Goal: Information Seeking & Learning: Learn about a topic

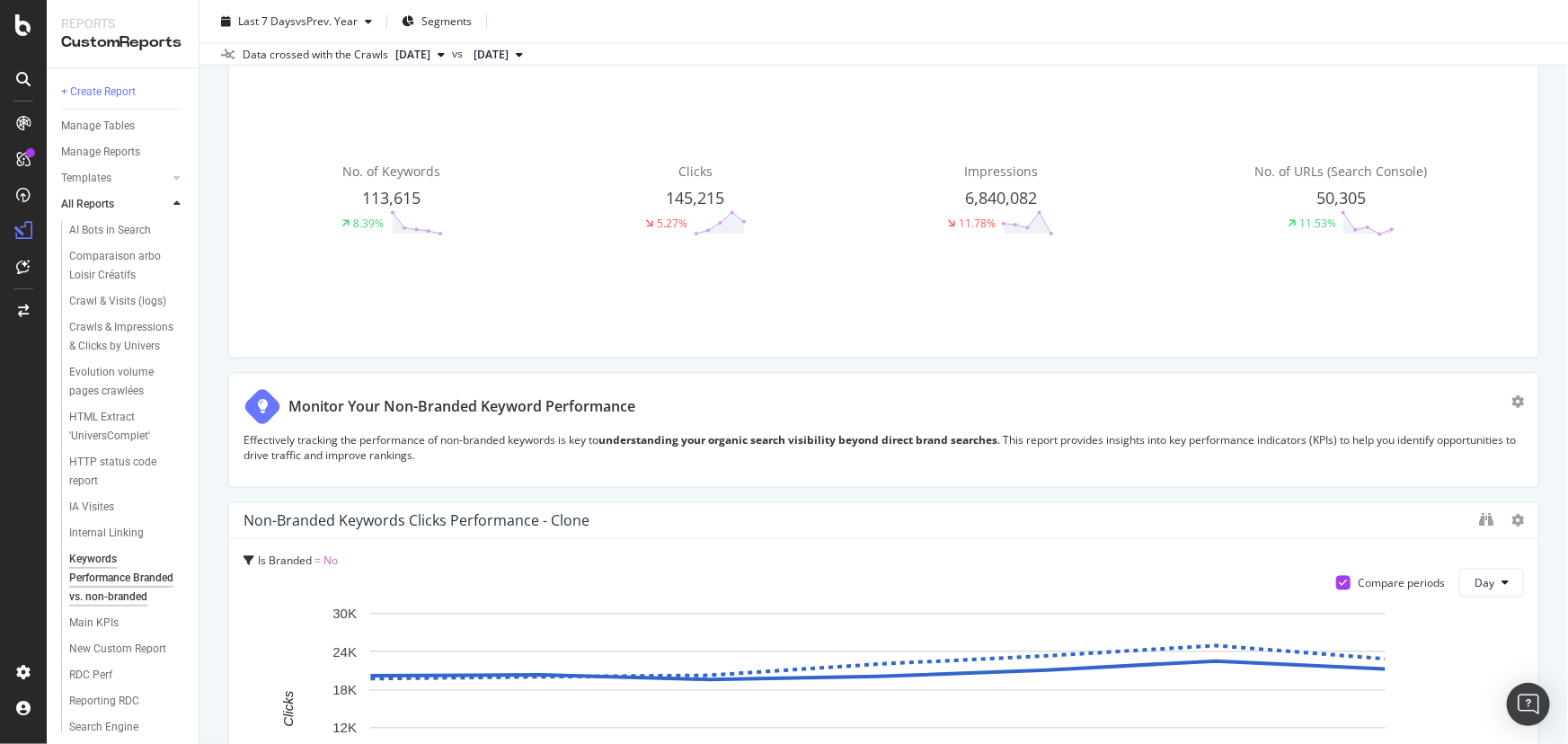
scroll to position [1817, 0]
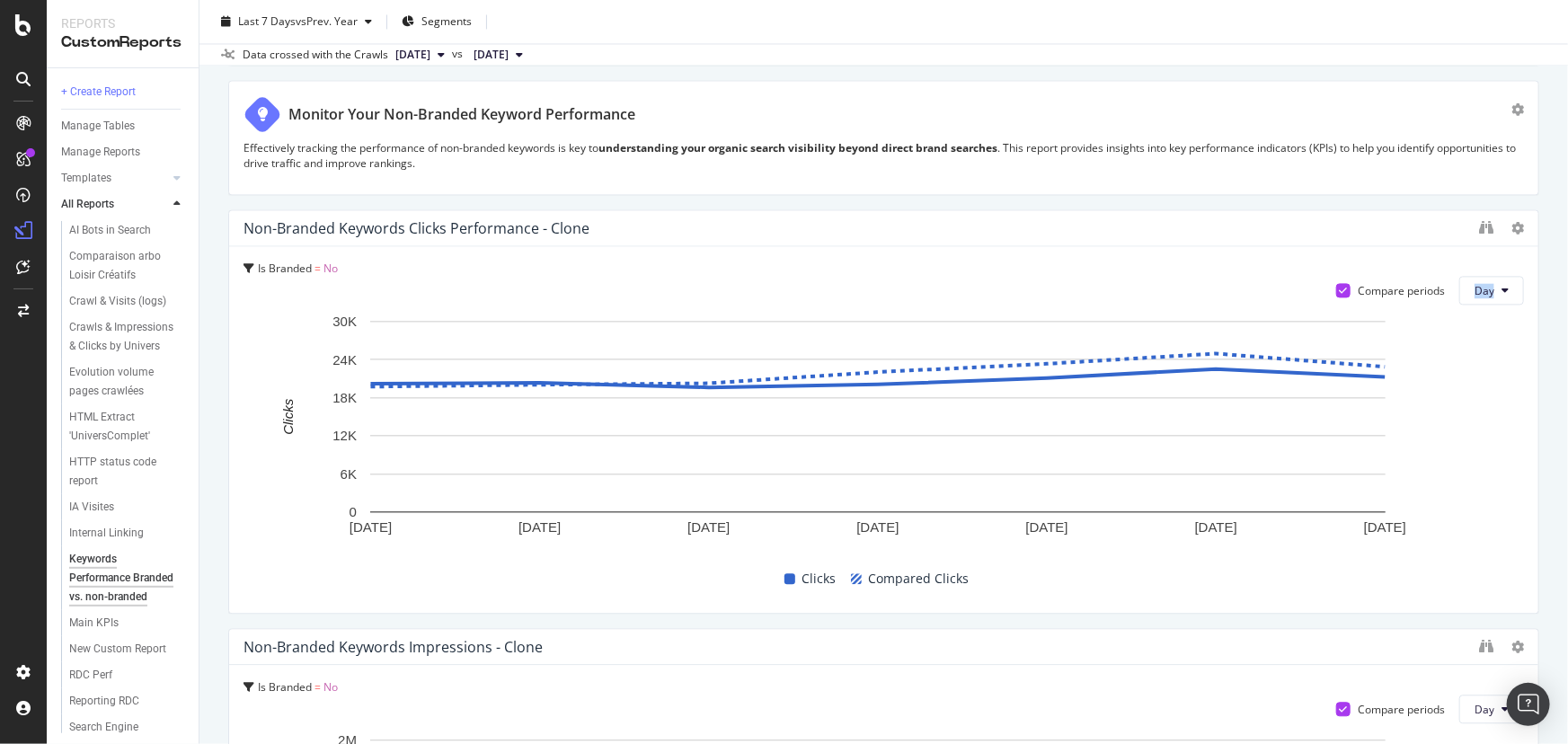
drag, startPoint x: 1554, startPoint y: 274, endPoint x: 1554, endPoint y: 308, distance: 34.0
click at [1554, 308] on div "Keywords Performance Branded vs. non-branded Keywords Performance Branded vs. n…" at bounding box center [883, 372] width 1368 height 744
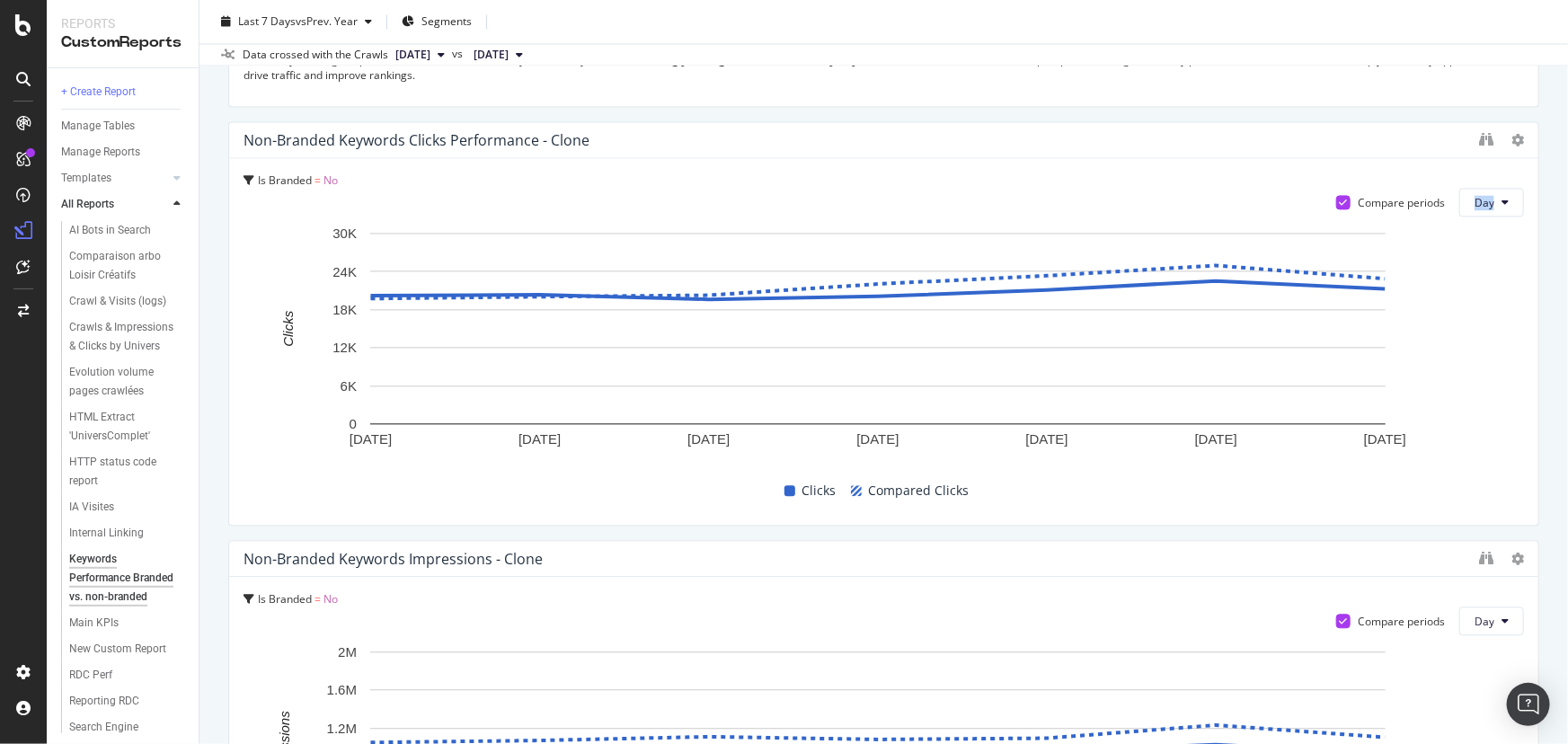
scroll to position [1883, 0]
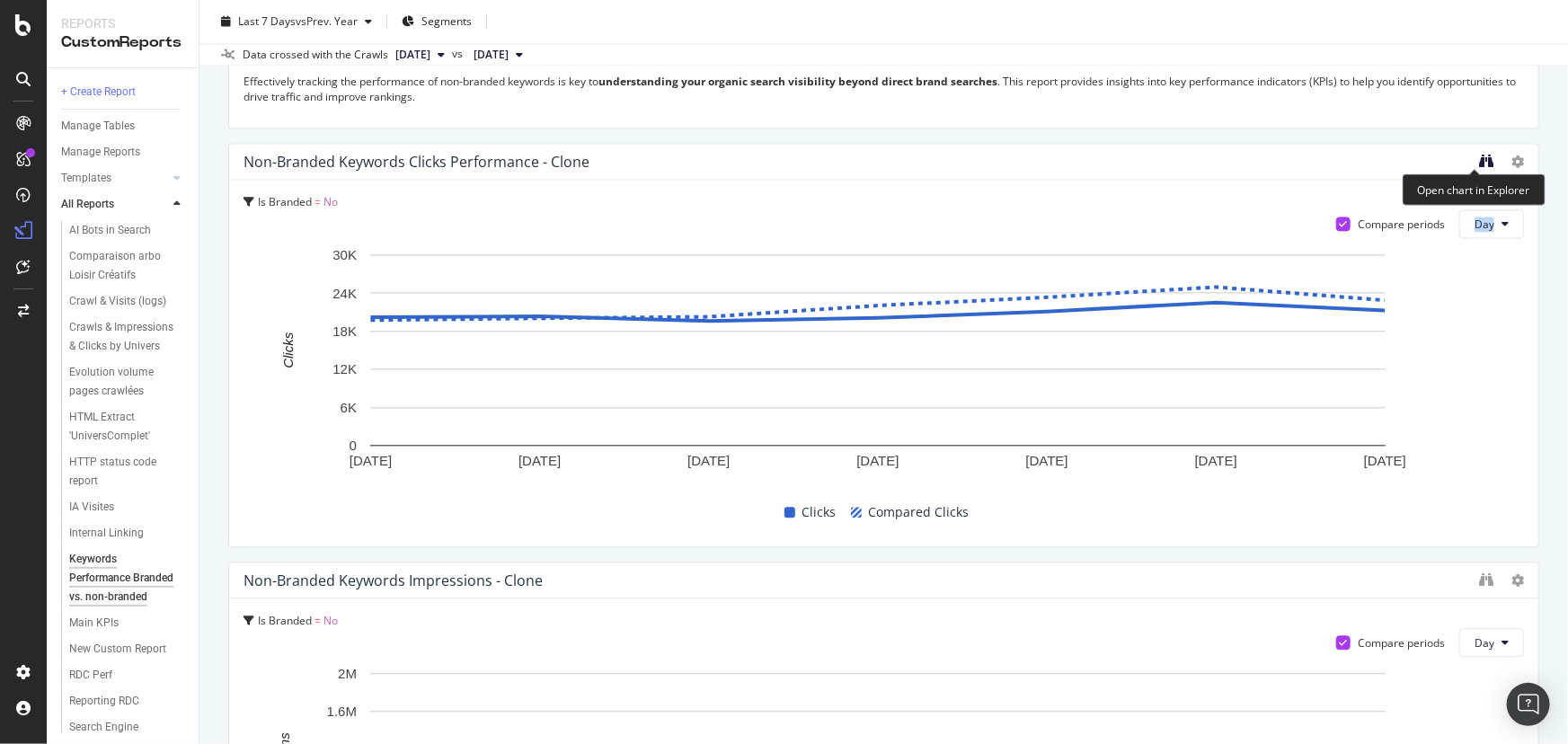
click at [1480, 160] on icon "binoculars" at bounding box center [1486, 161] width 15 height 15
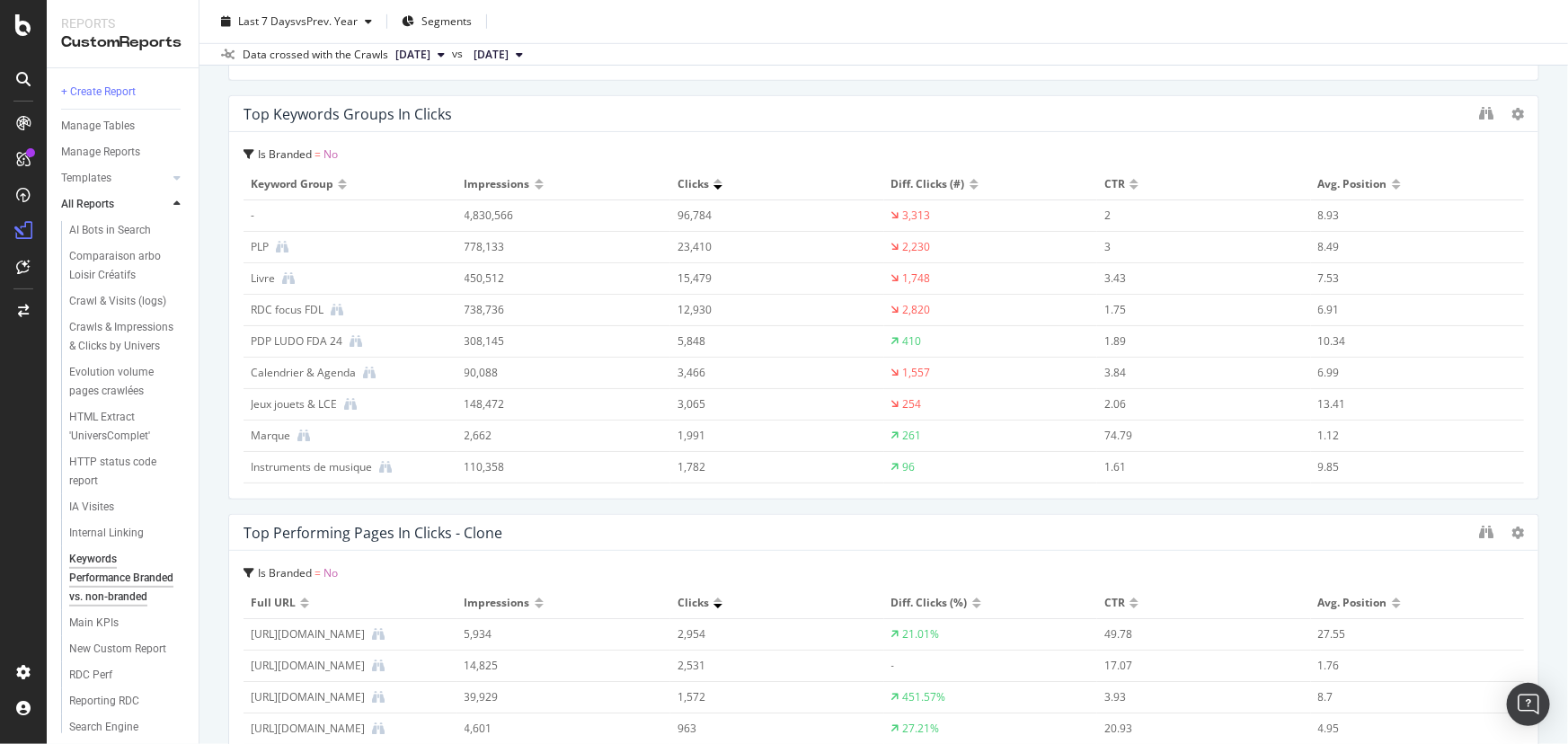
scroll to position [3944, 0]
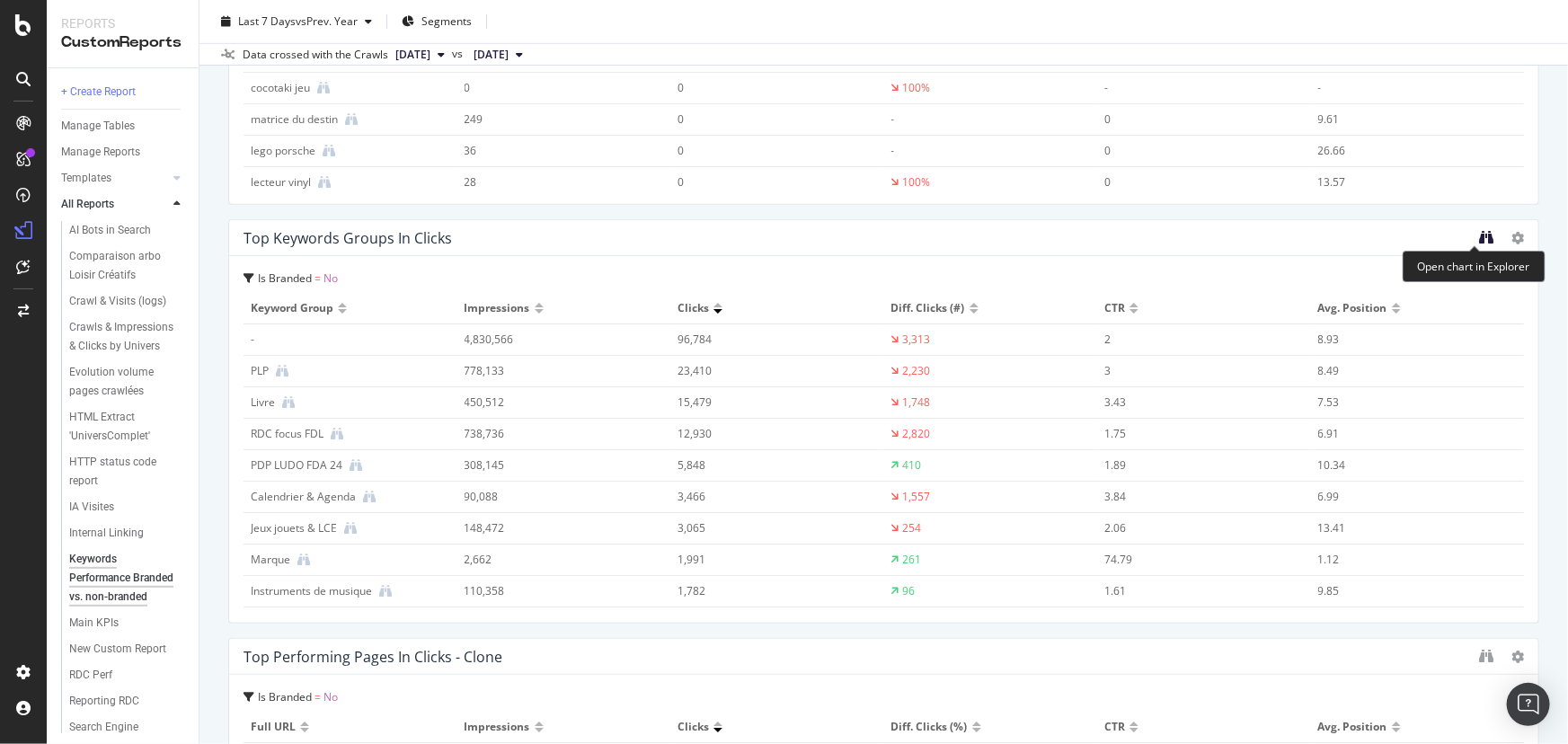
click at [1479, 235] on icon "binoculars" at bounding box center [1486, 238] width 15 height 15
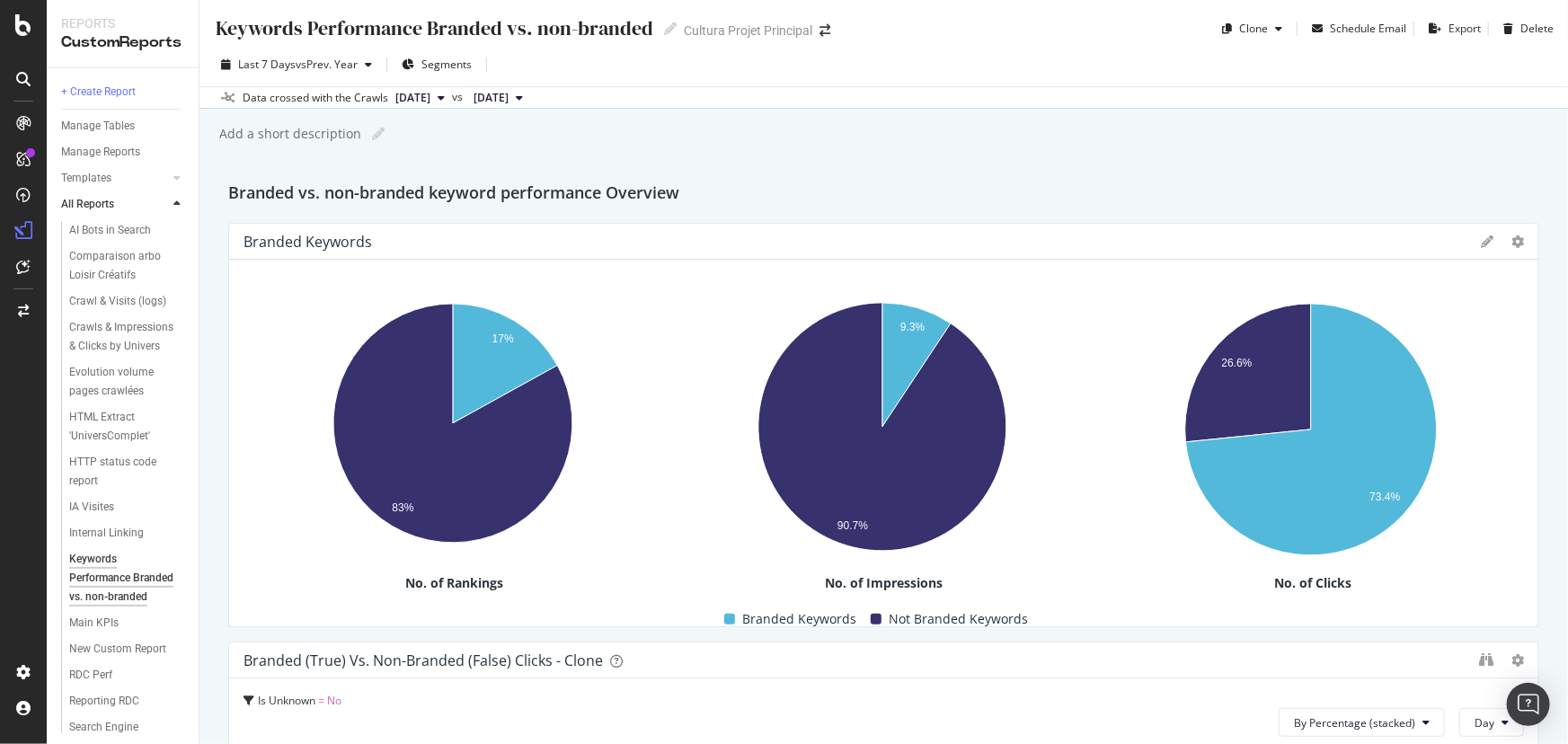
click at [430, 100] on span "[DATE]" at bounding box center [413, 98] width 35 height 17
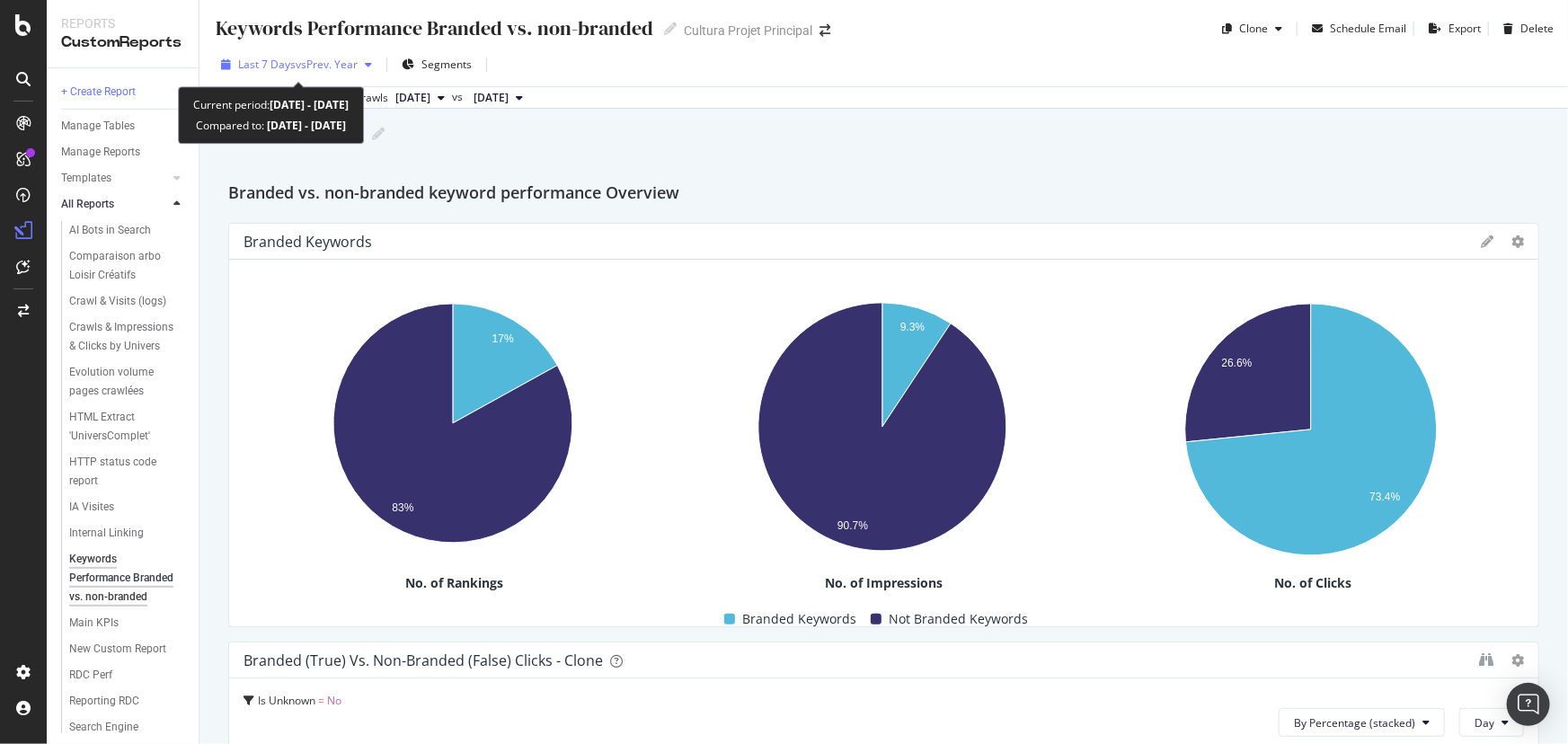
click at [317, 65] on span "vs Prev. Year" at bounding box center [327, 64] width 62 height 16
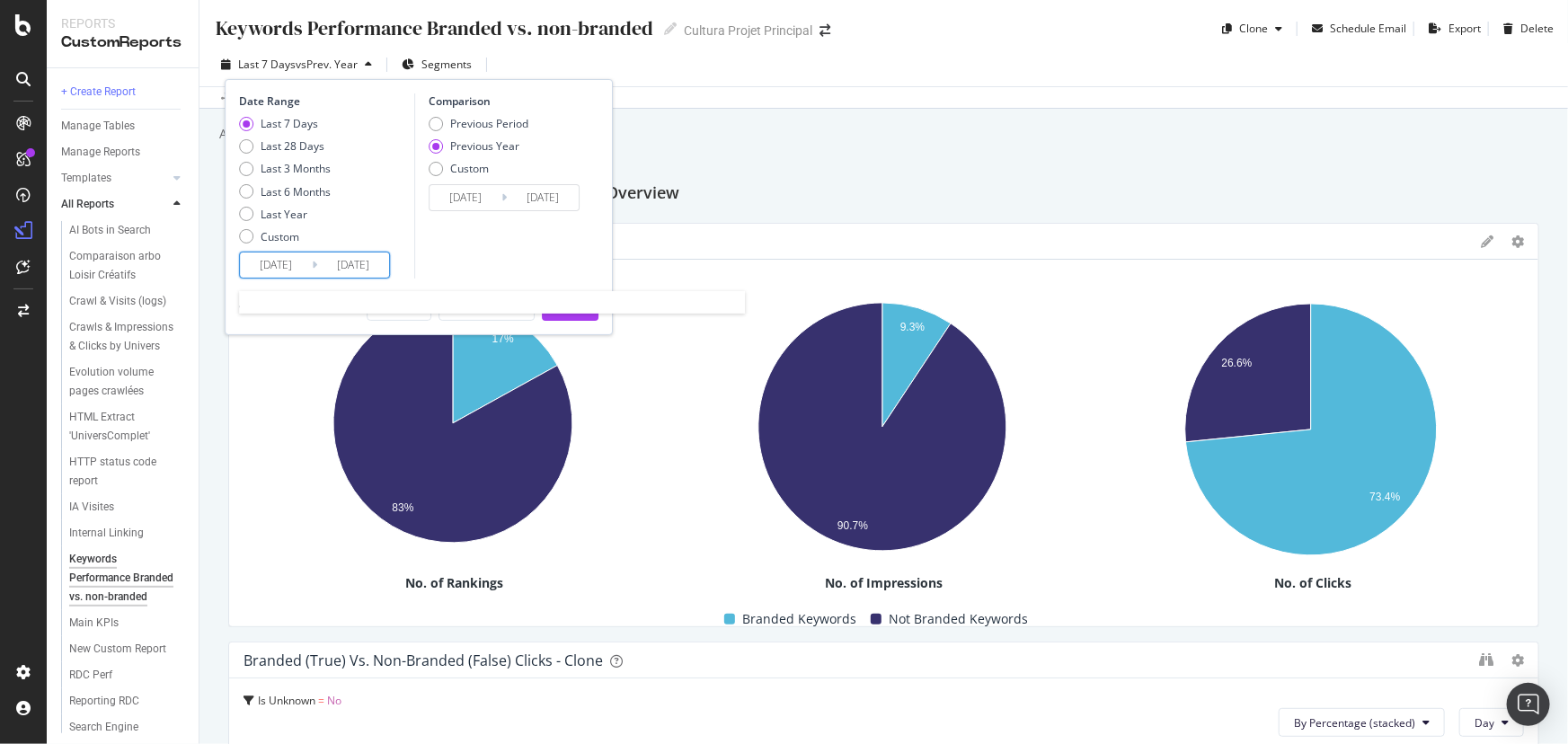
click at [290, 254] on input "2025/08/29" at bounding box center [275, 264] width 72 height 25
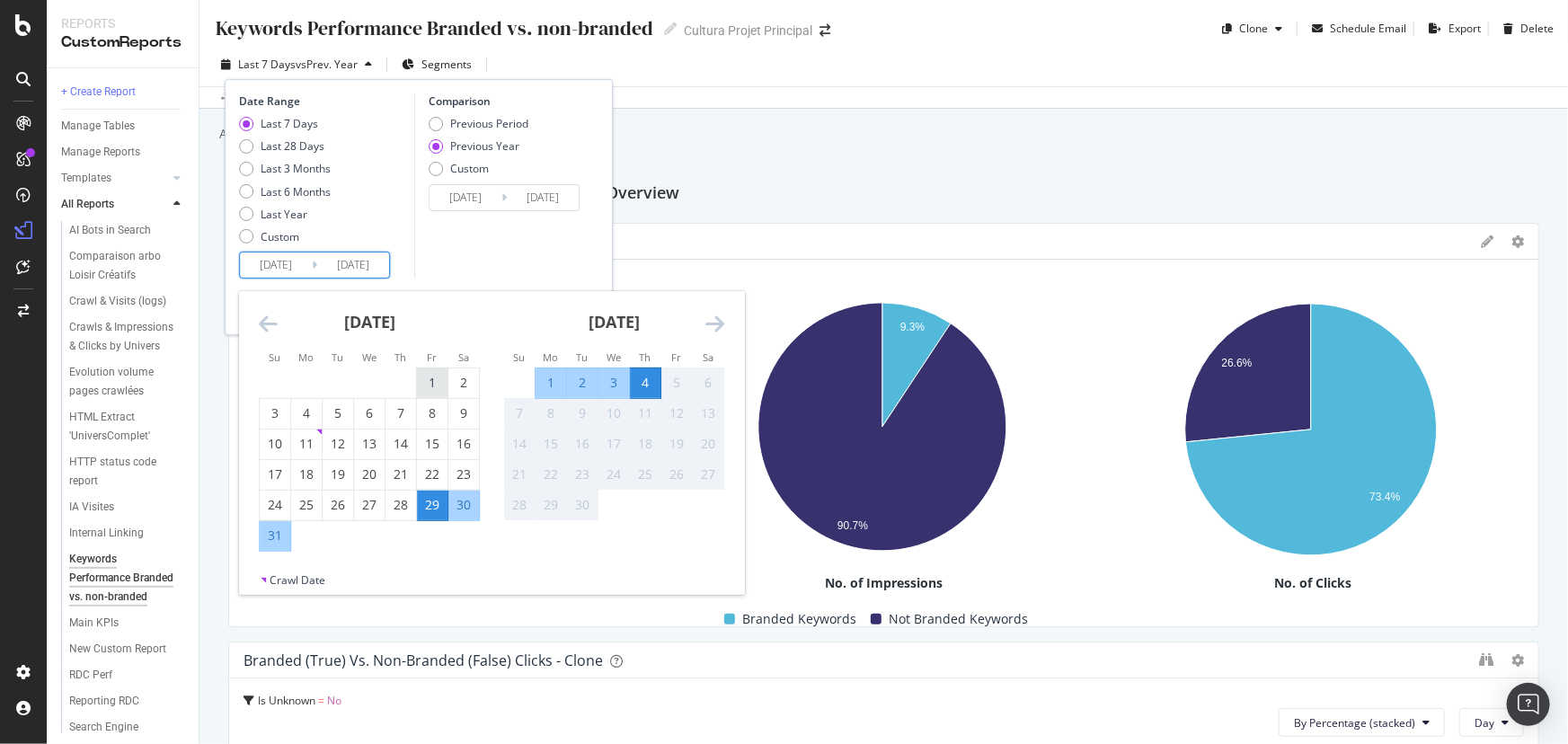
click at [423, 378] on div "1" at bounding box center [431, 383] width 30 height 18
type input "2025/08/01"
type input "2024/08/02"
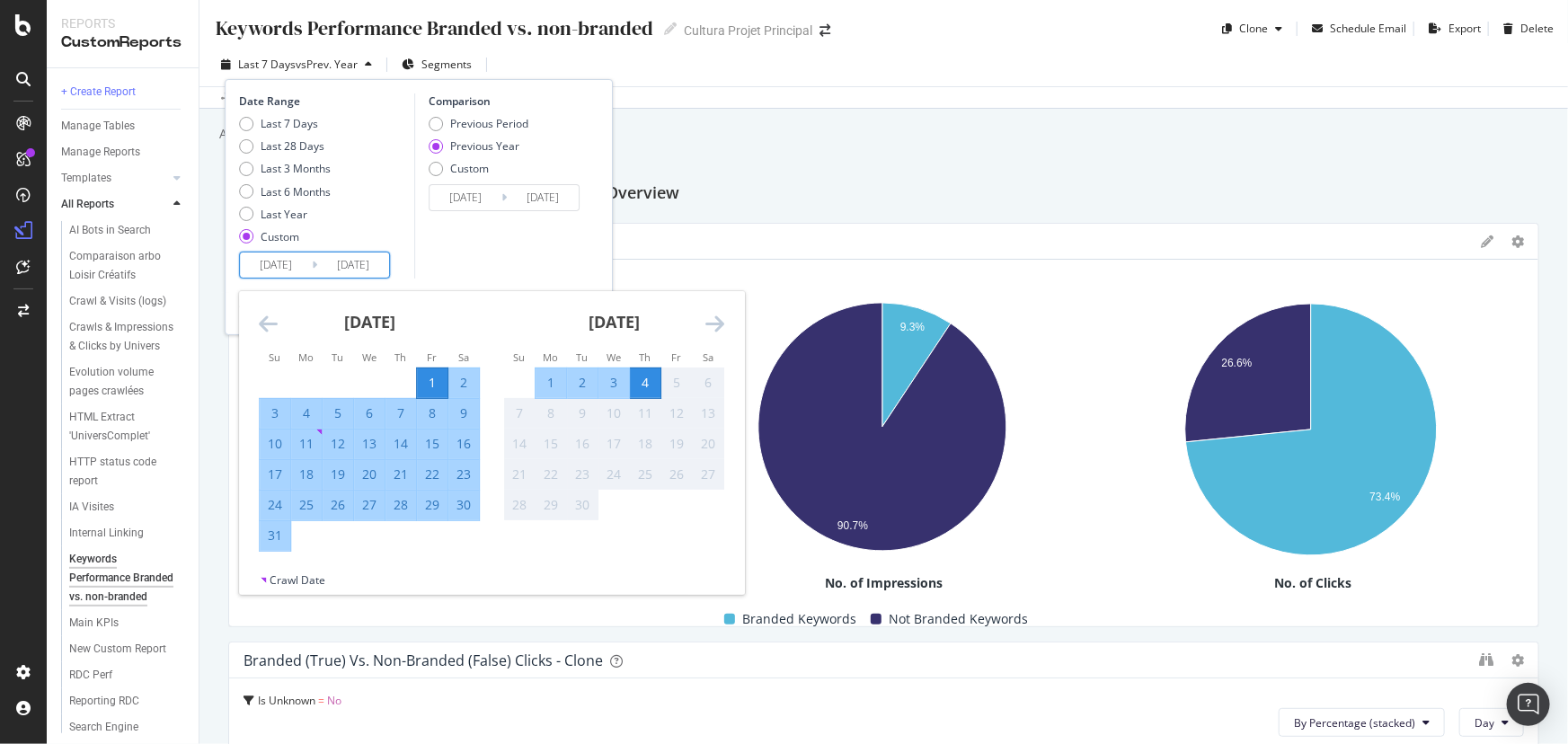
click at [277, 533] on div "31" at bounding box center [274, 536] width 30 height 18
type input "2025/08/31"
type input "2024/09/01"
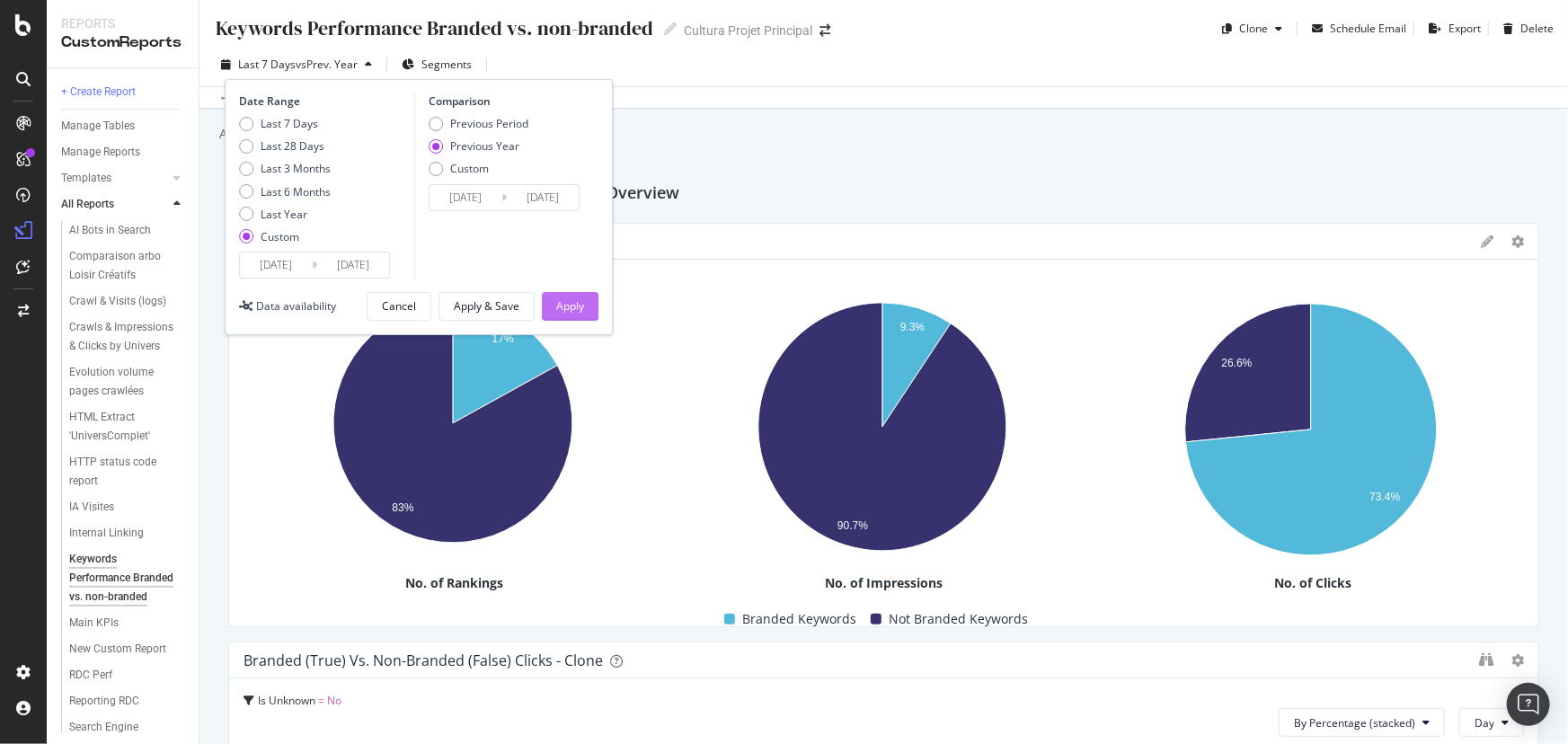
click at [565, 307] on div "Apply" at bounding box center [570, 305] width 28 height 16
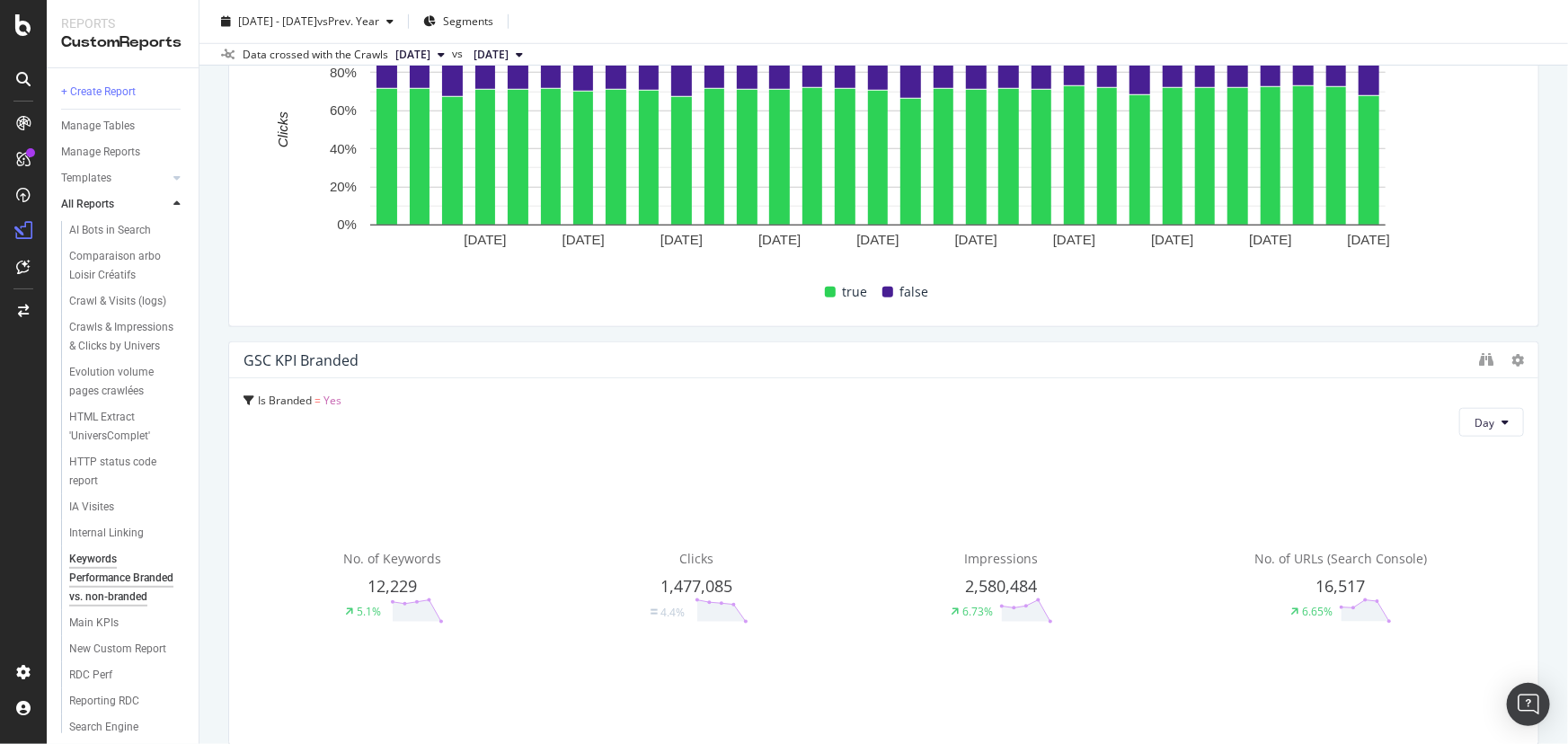
scroll to position [755, 0]
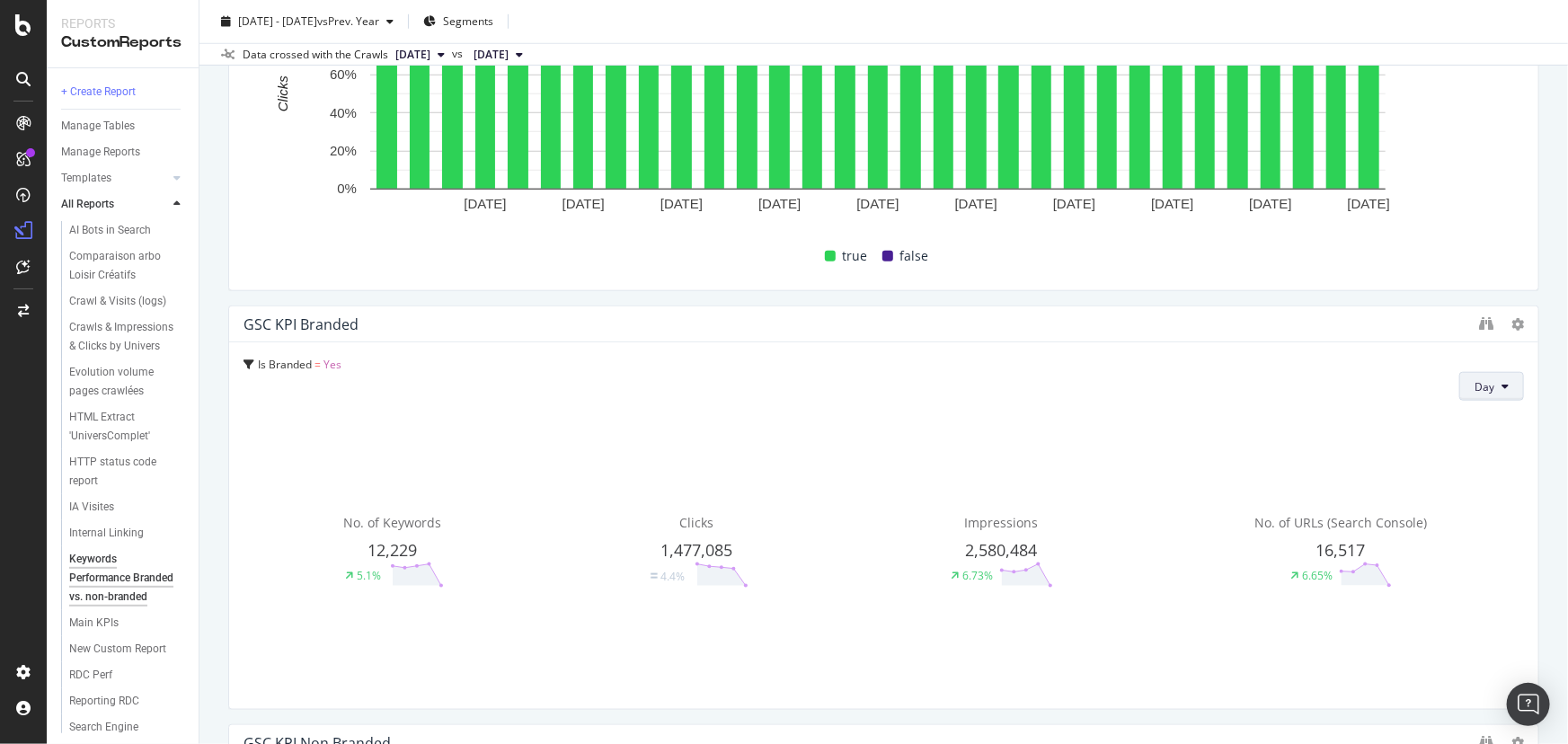
click at [1501, 384] on icon at bounding box center [1505, 386] width 7 height 11
click at [1490, 448] on span "Week" at bounding box center [1479, 455] width 32 height 17
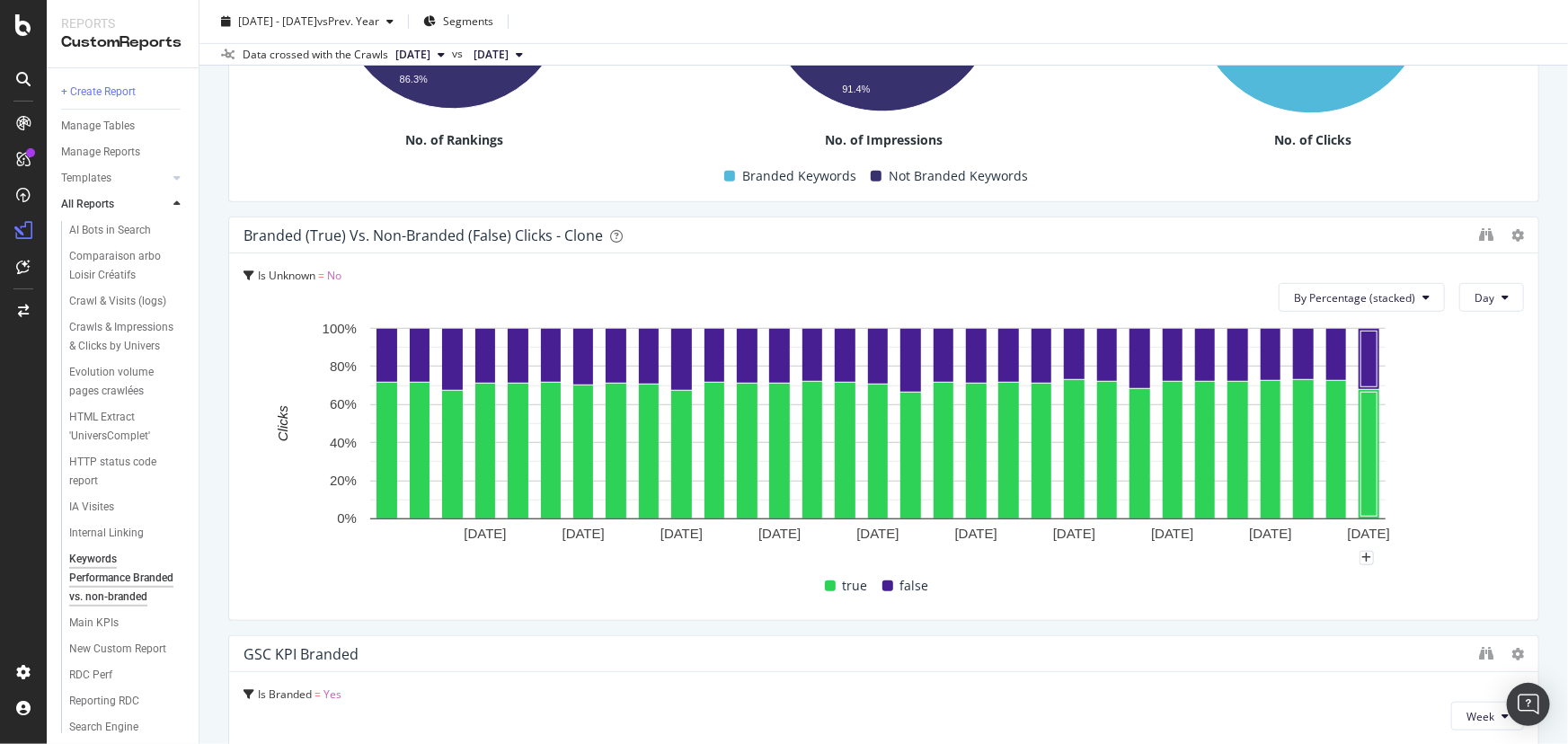
scroll to position [367, 0]
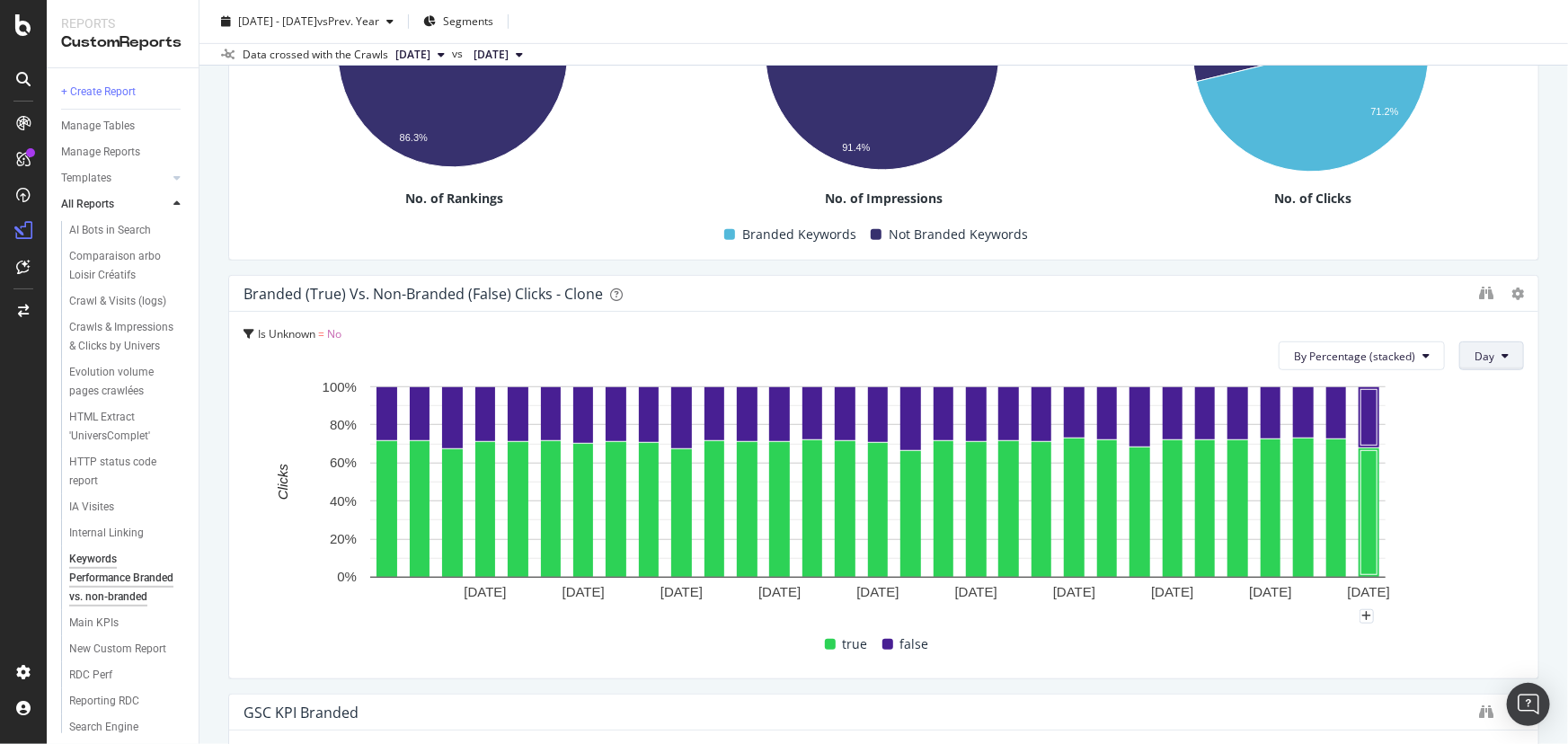
click at [1472, 345] on button "Day" at bounding box center [1491, 355] width 65 height 28
click at [1197, 674] on div "Is Unknown = No By Percentage (stacked) Day 4 Aug. 2025 7 Aug. 2025 10 Aug. 202…" at bounding box center [884, 495] width 1309 height 367
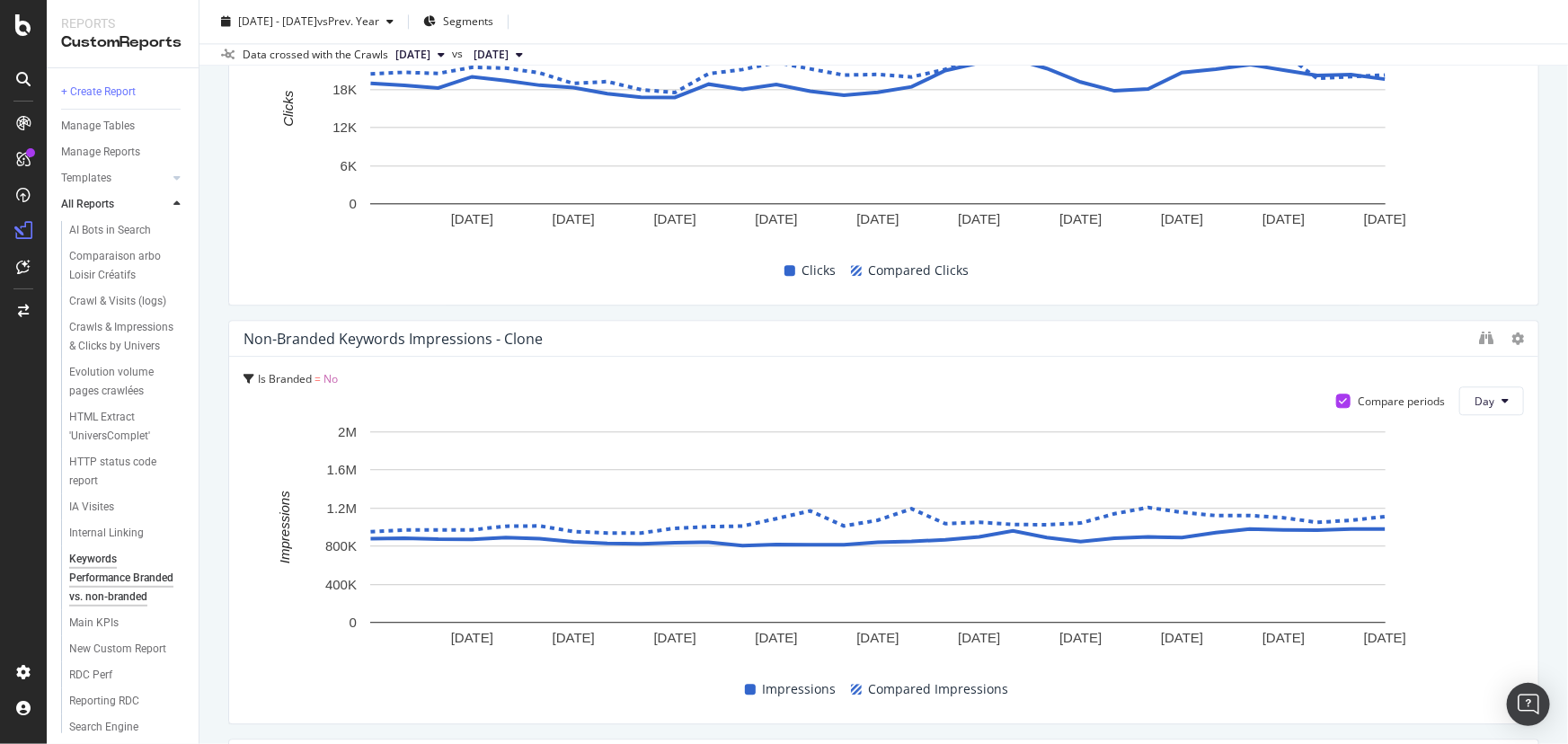
scroll to position [2279, 0]
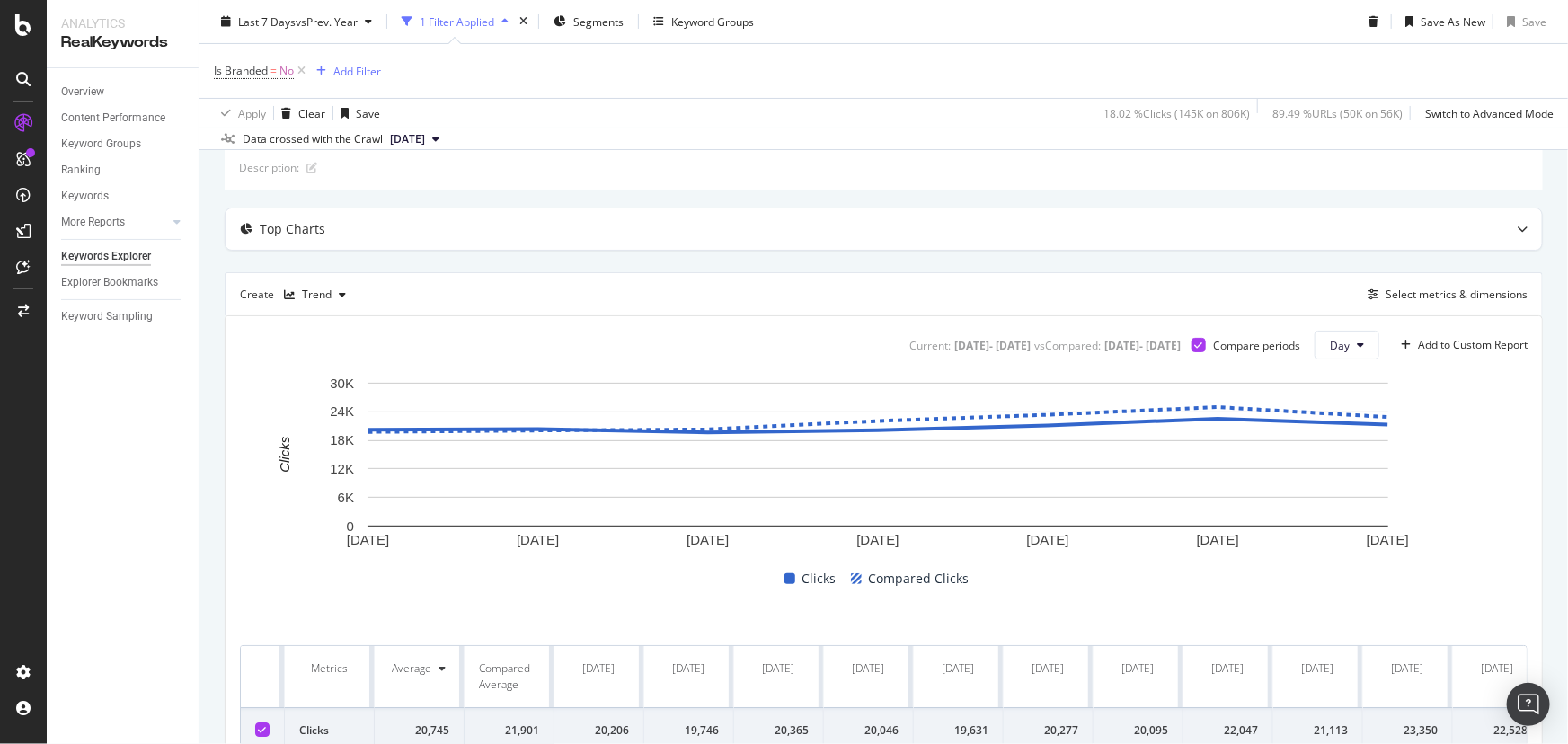
scroll to position [191, 0]
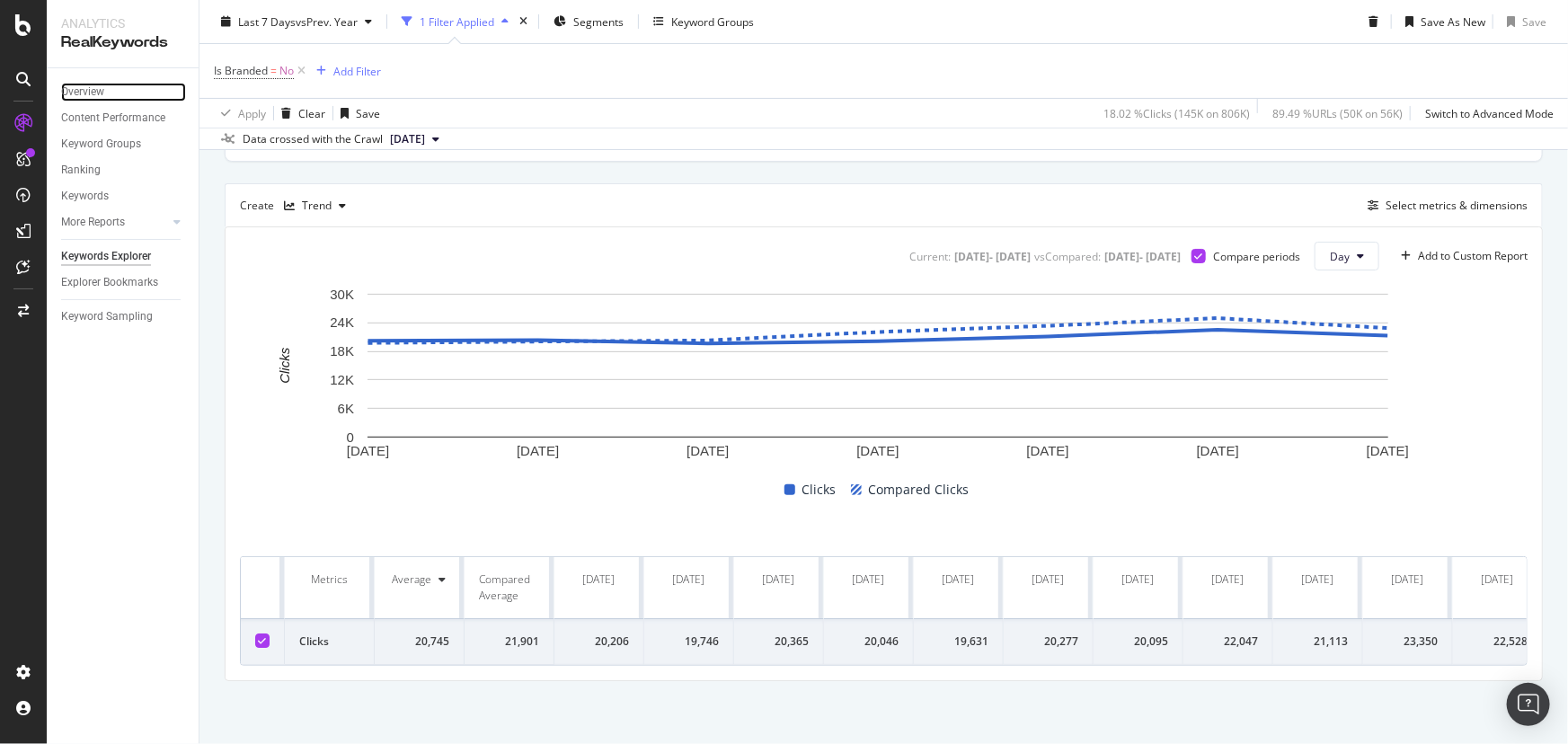
drag, startPoint x: 90, startPoint y: 97, endPoint x: 174, endPoint y: 33, distance: 105.6
click at [90, 97] on div "Overview" at bounding box center [83, 92] width 43 height 19
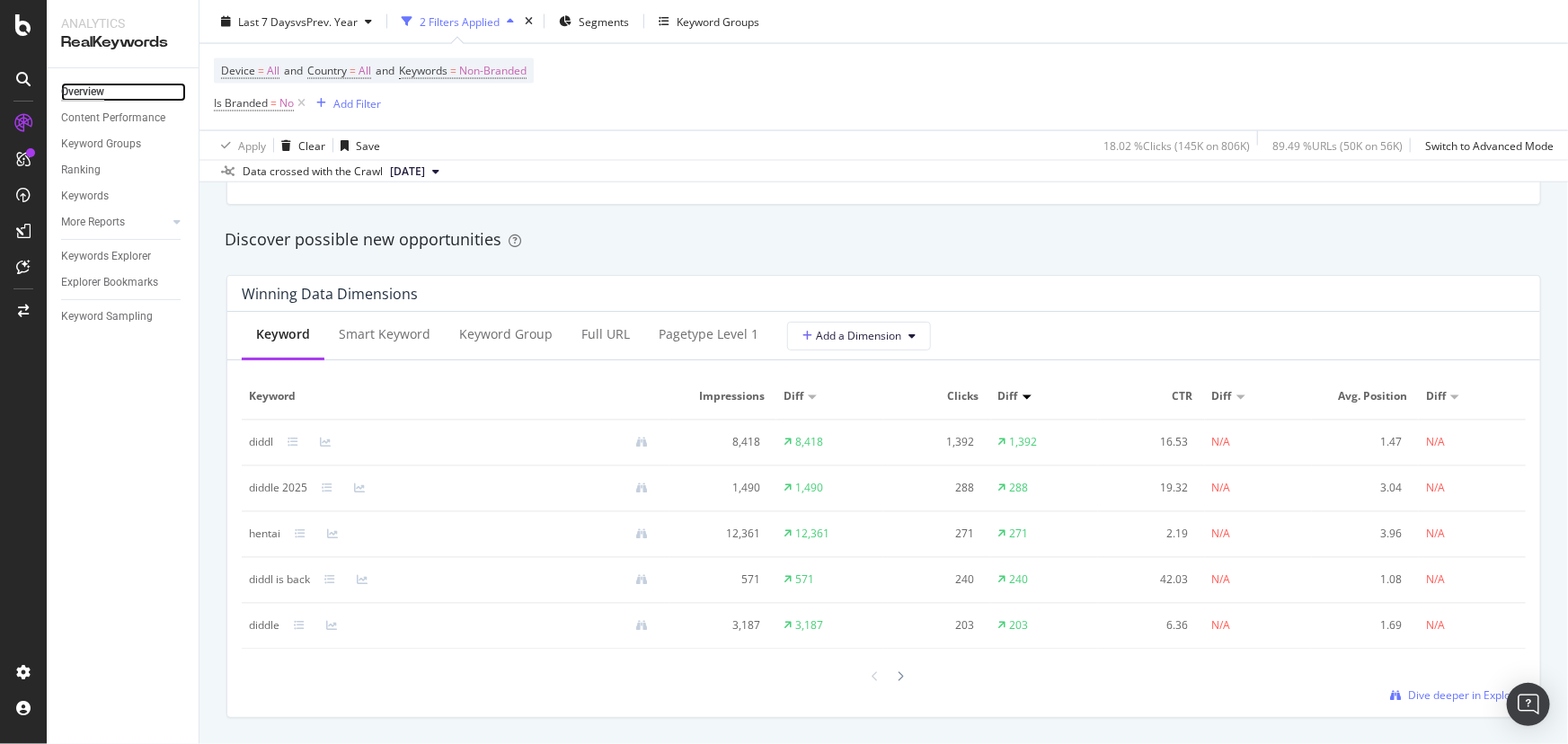
scroll to position [1536, 0]
click at [807, 395] on div at bounding box center [812, 394] width 9 height 5
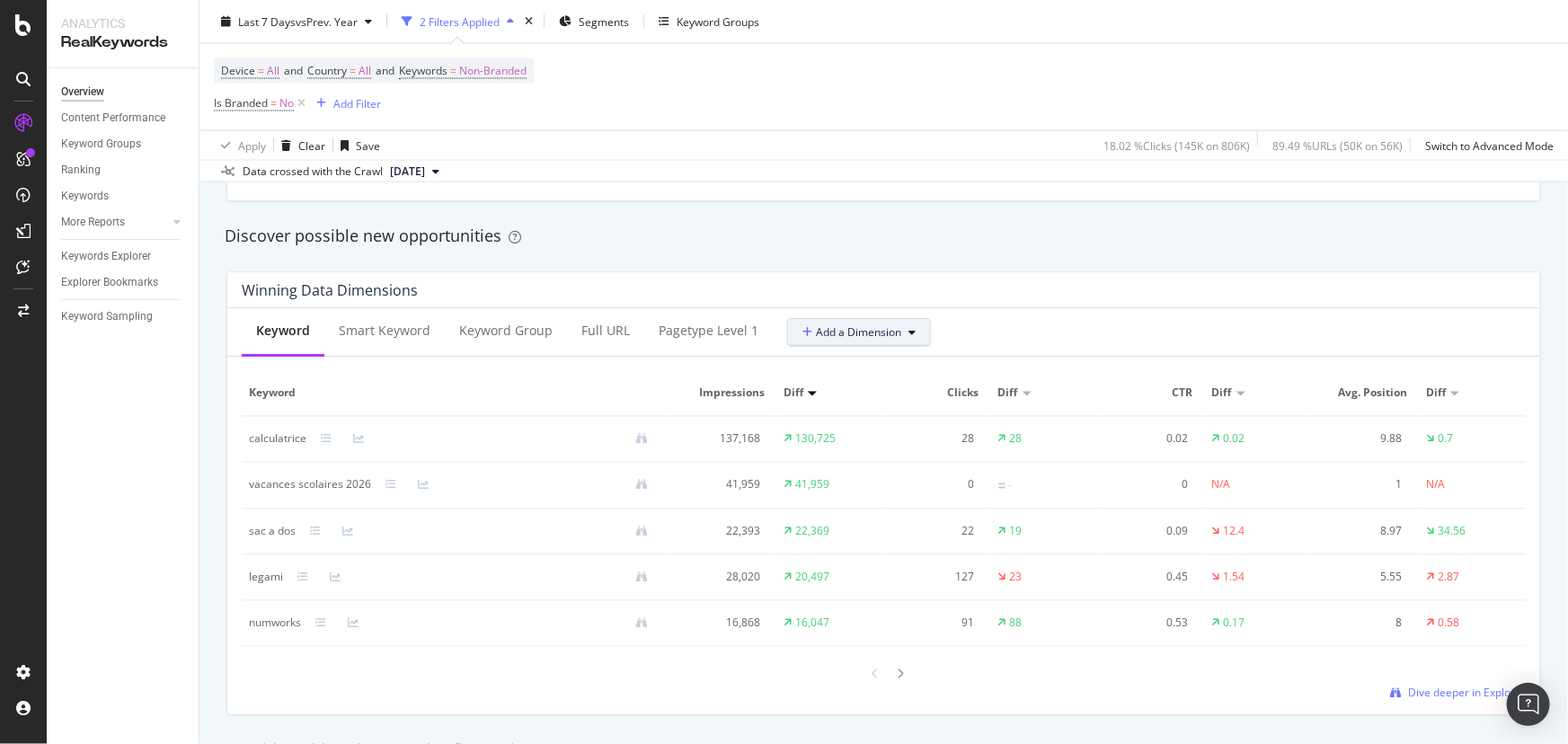
click at [833, 328] on span "Add a Dimension" at bounding box center [851, 331] width 99 height 16
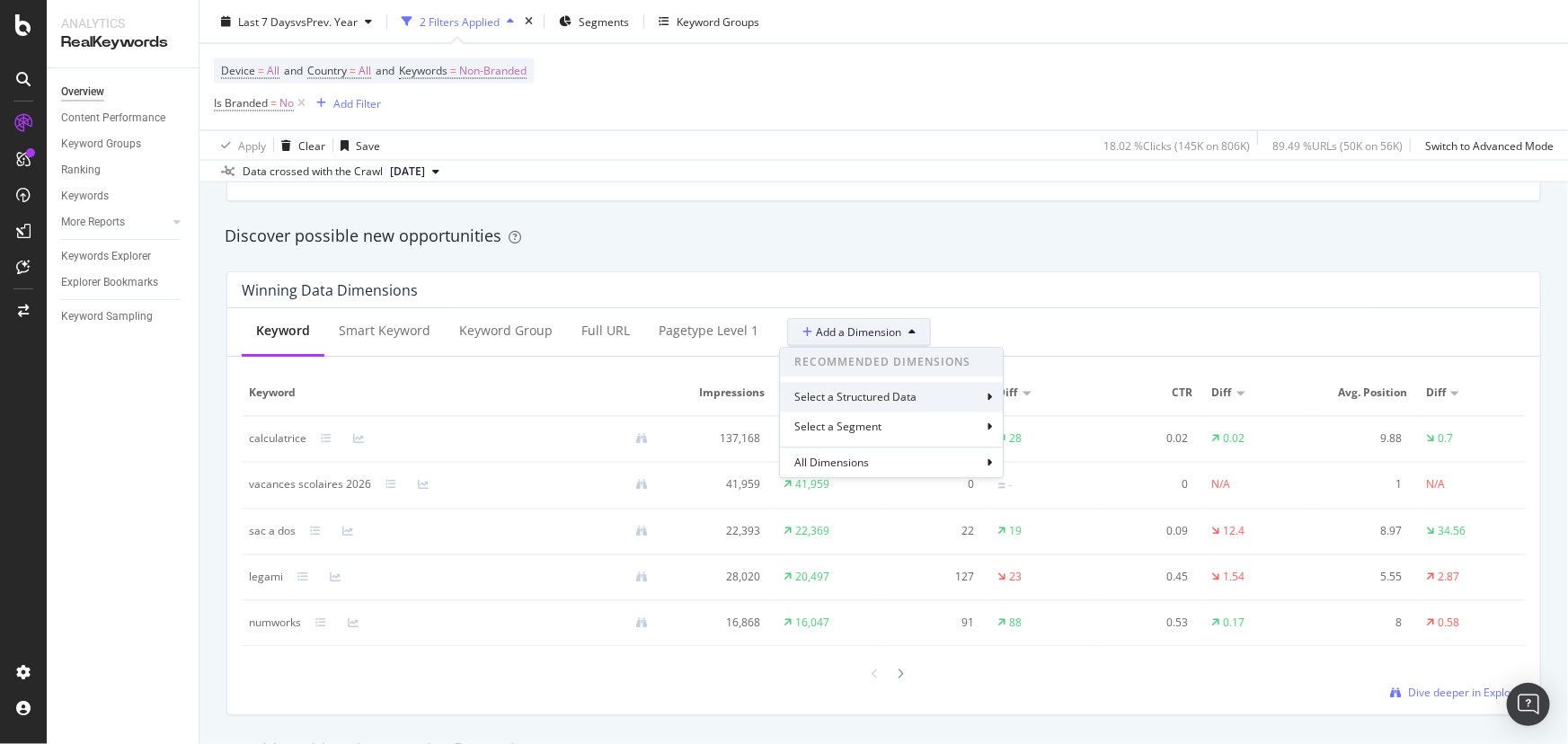
click at [844, 391] on div "Select a Structured Data" at bounding box center [857, 396] width 126 height 16
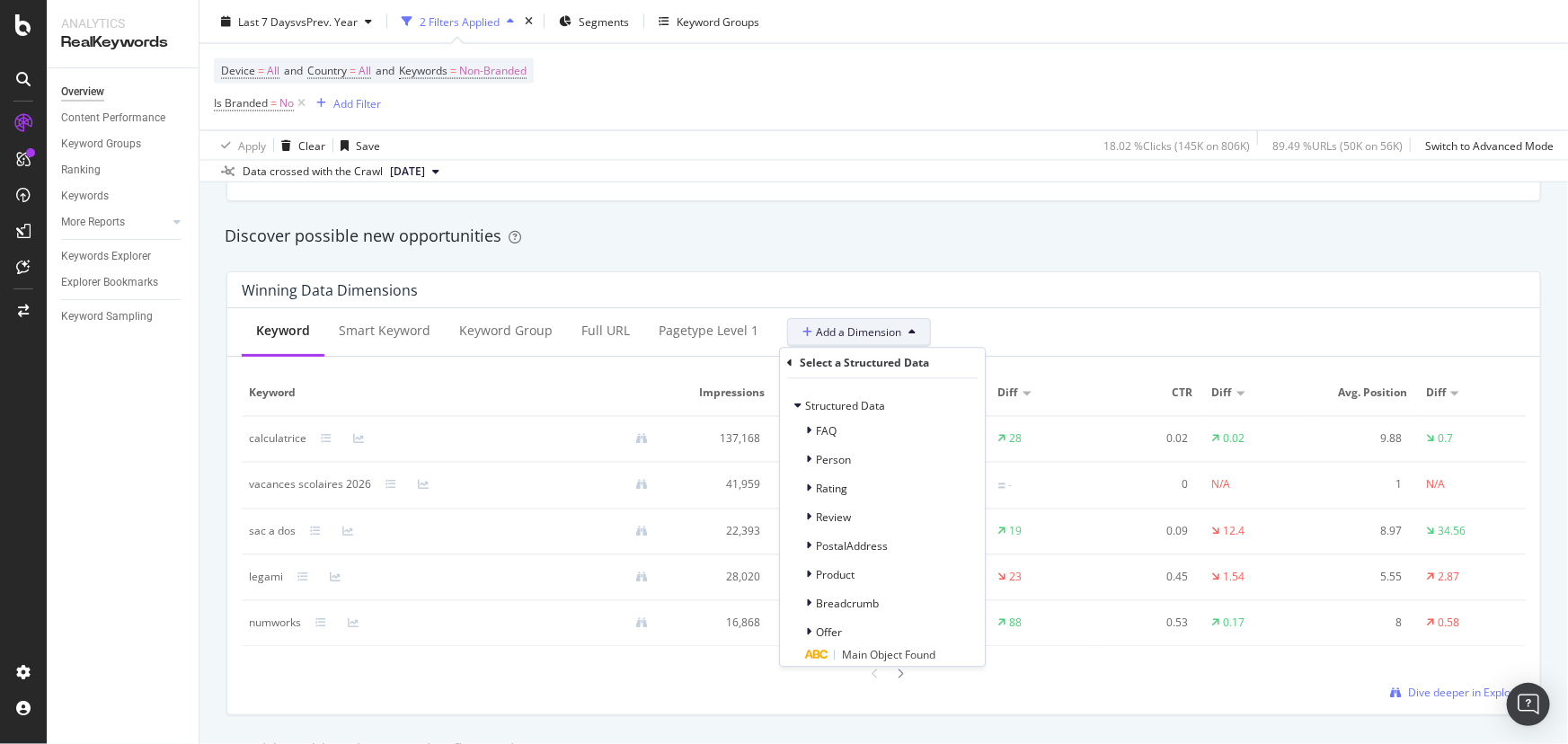
click at [842, 333] on span "Add a Dimension" at bounding box center [851, 331] width 99 height 16
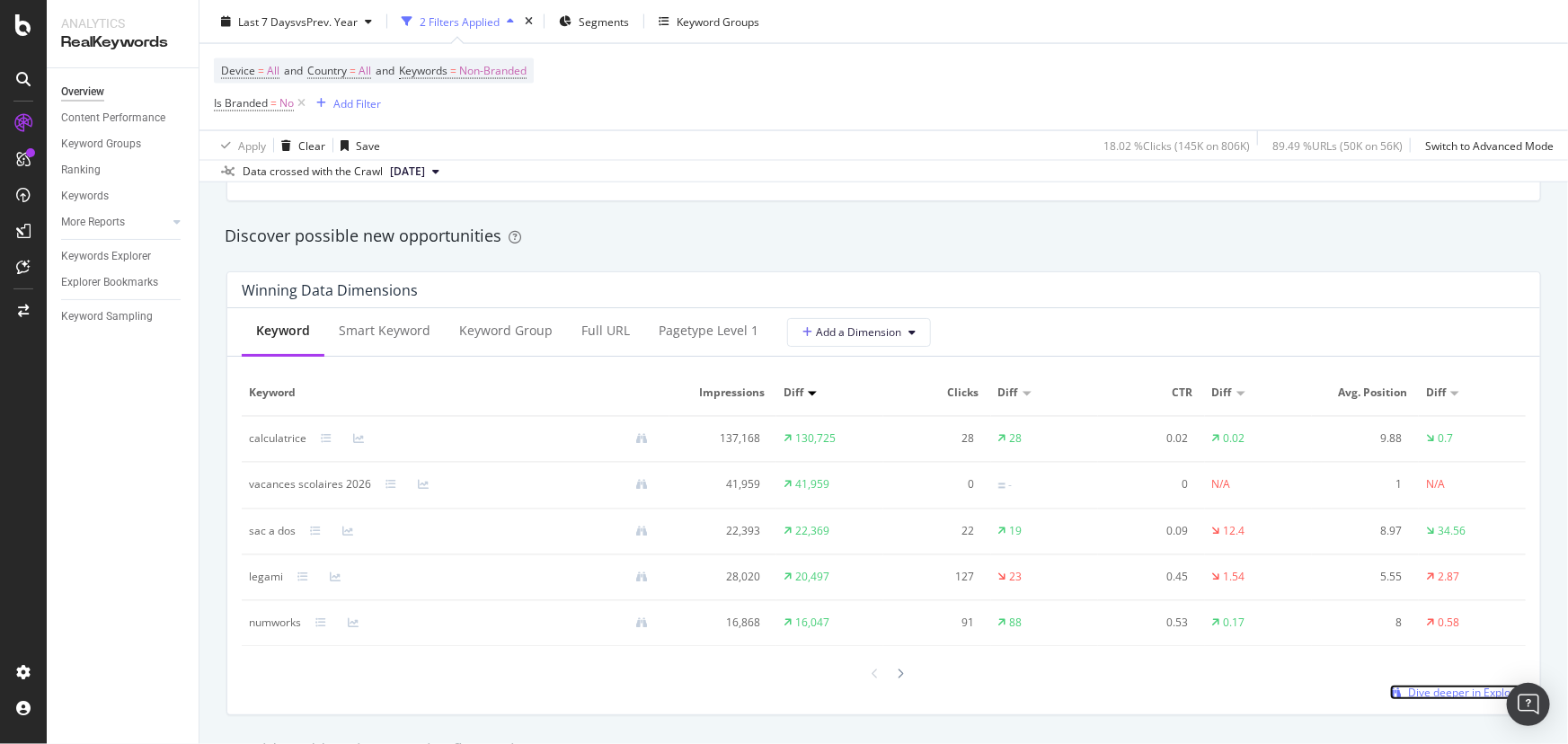
click at [1445, 689] on span "Dive deeper in Explorer" at bounding box center [1466, 692] width 117 height 16
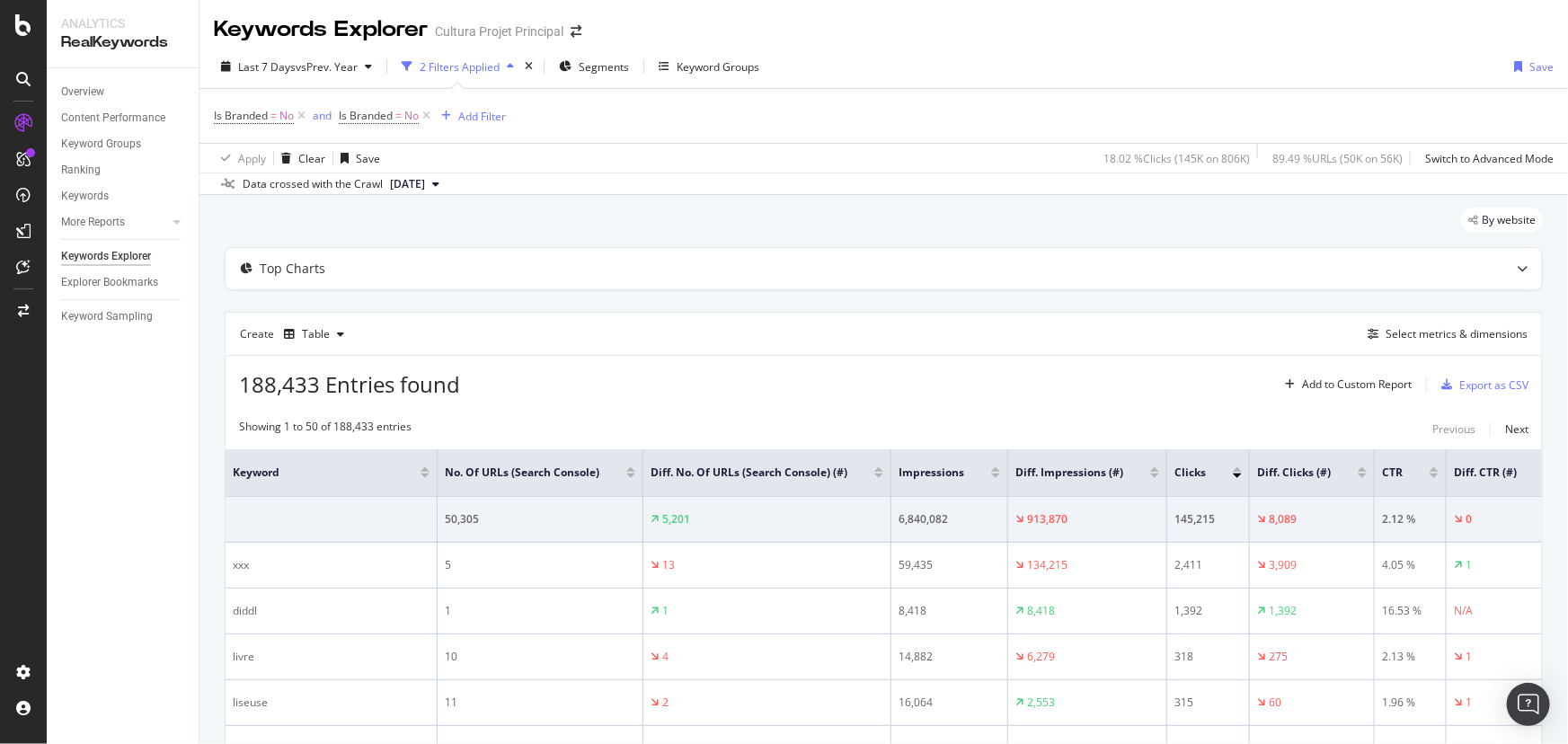
click at [1150, 476] on div at bounding box center [1154, 475] width 9 height 5
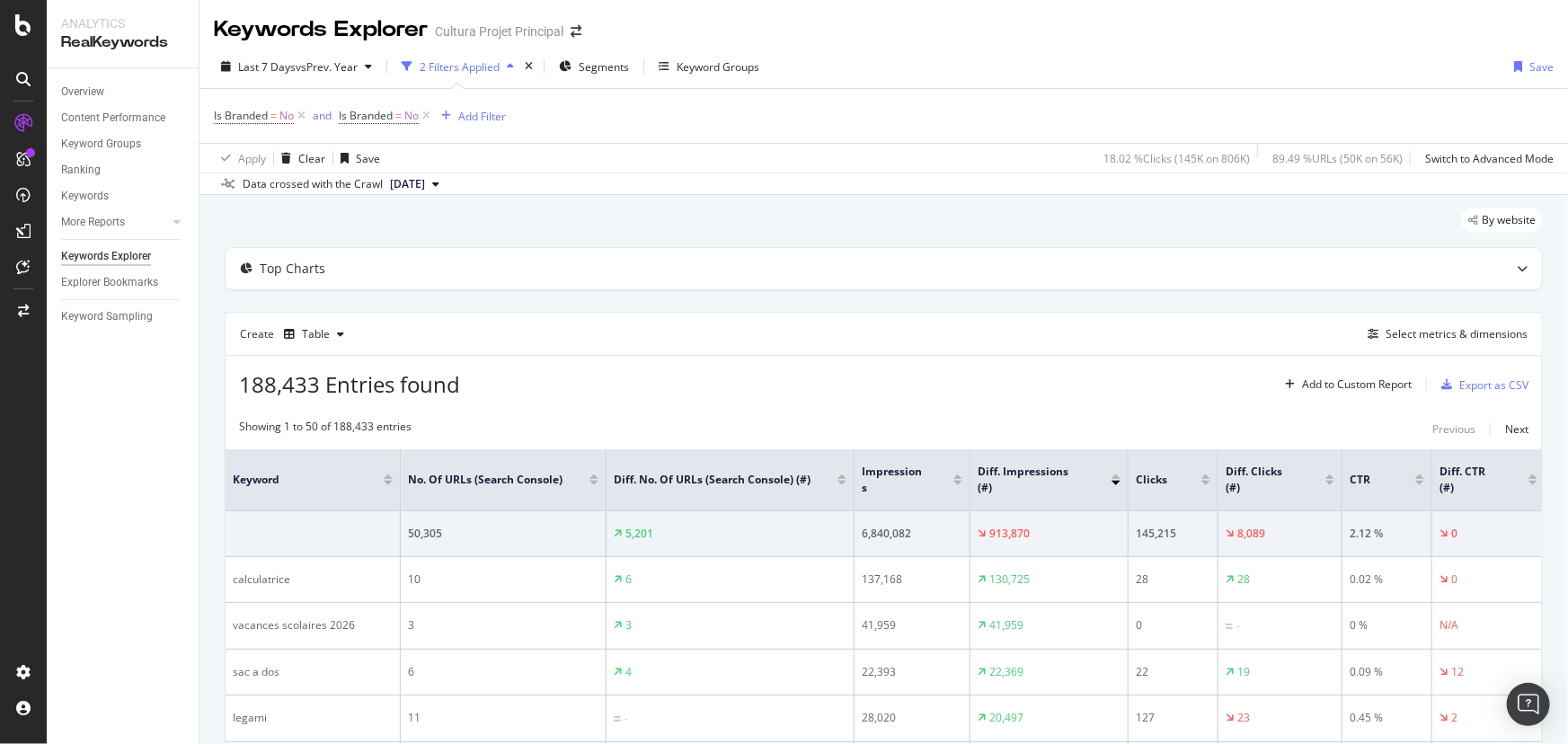
click at [1330, 483] on div at bounding box center [1329, 483] width 9 height 5
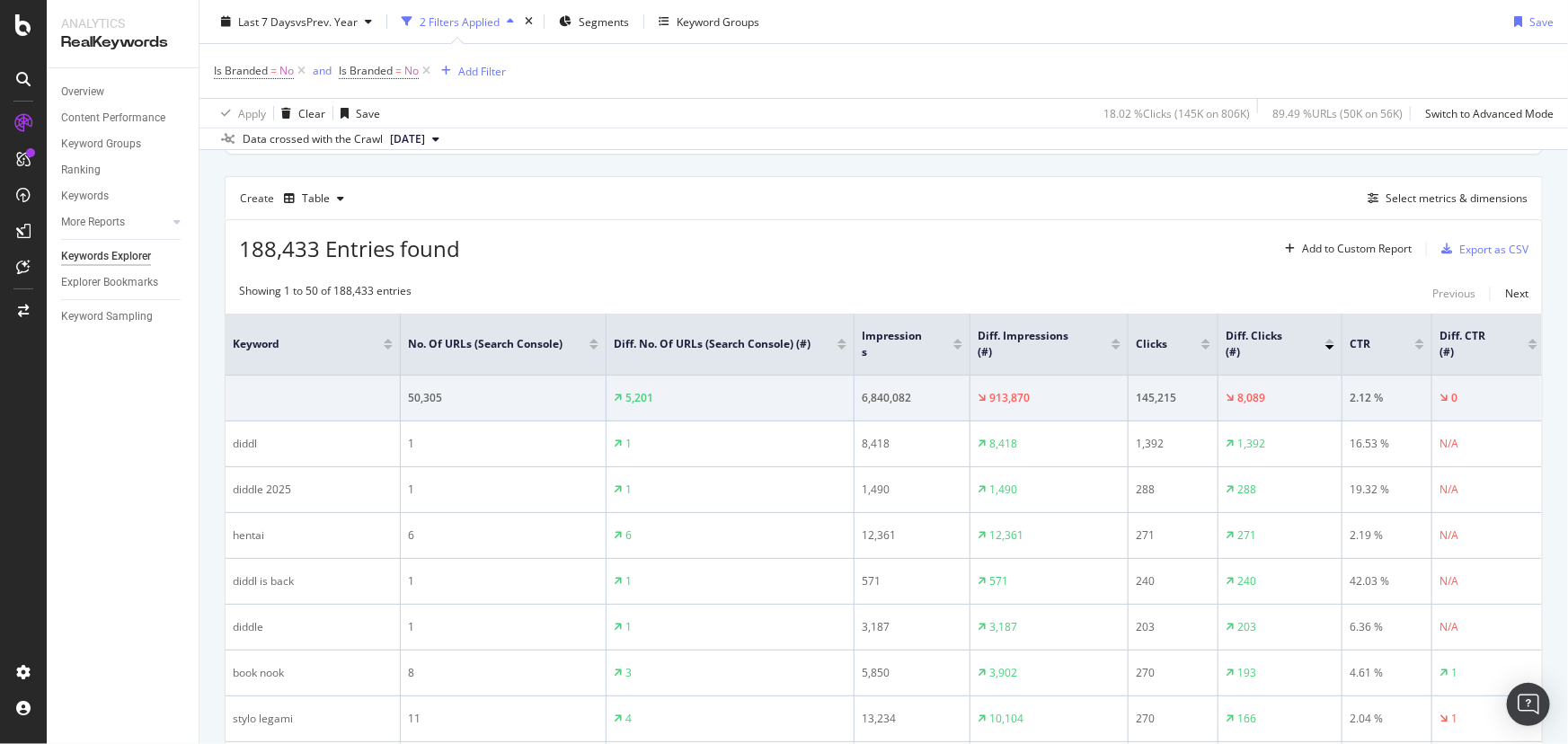
scroll to position [108, 0]
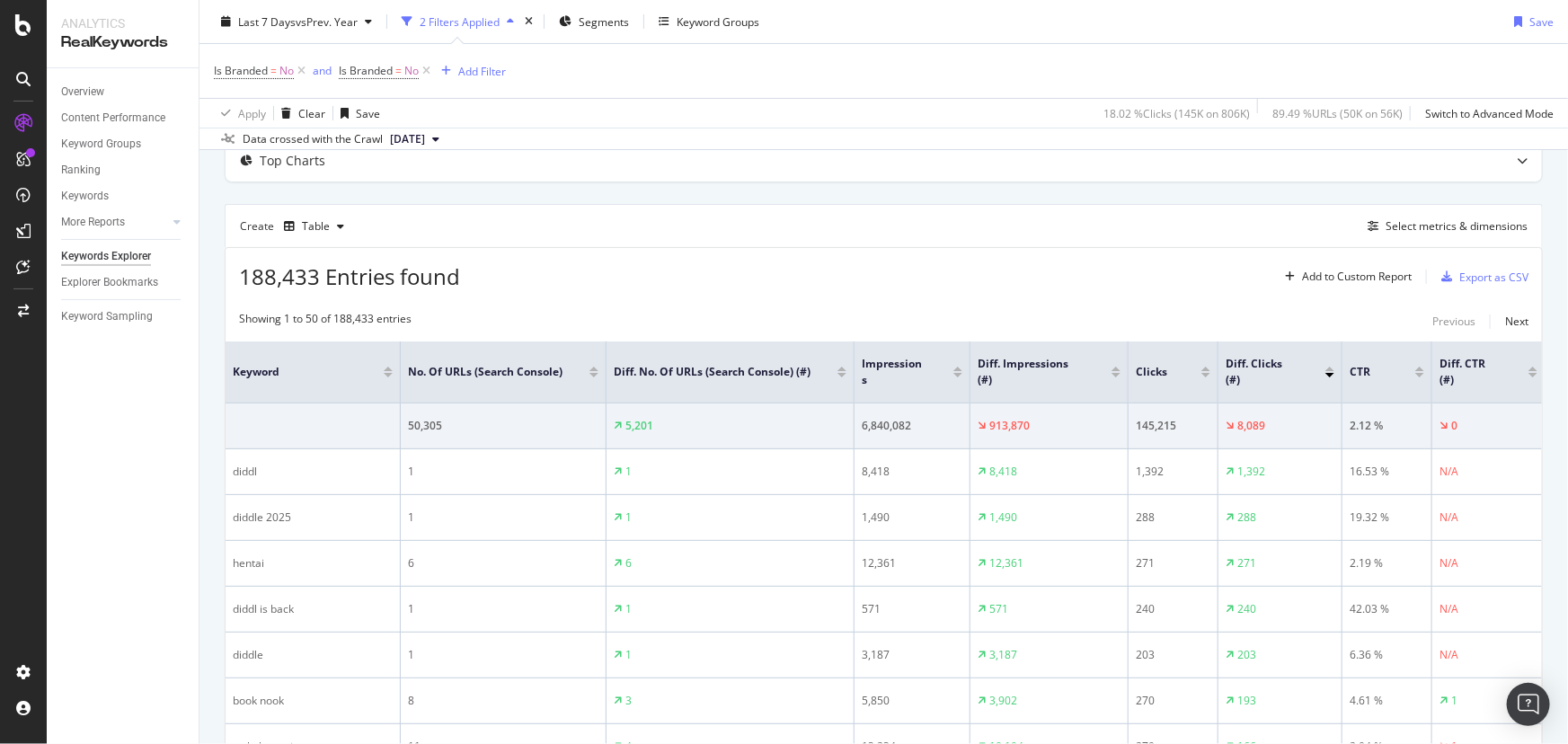
click at [1328, 373] on div at bounding box center [1329, 374] width 9 height 5
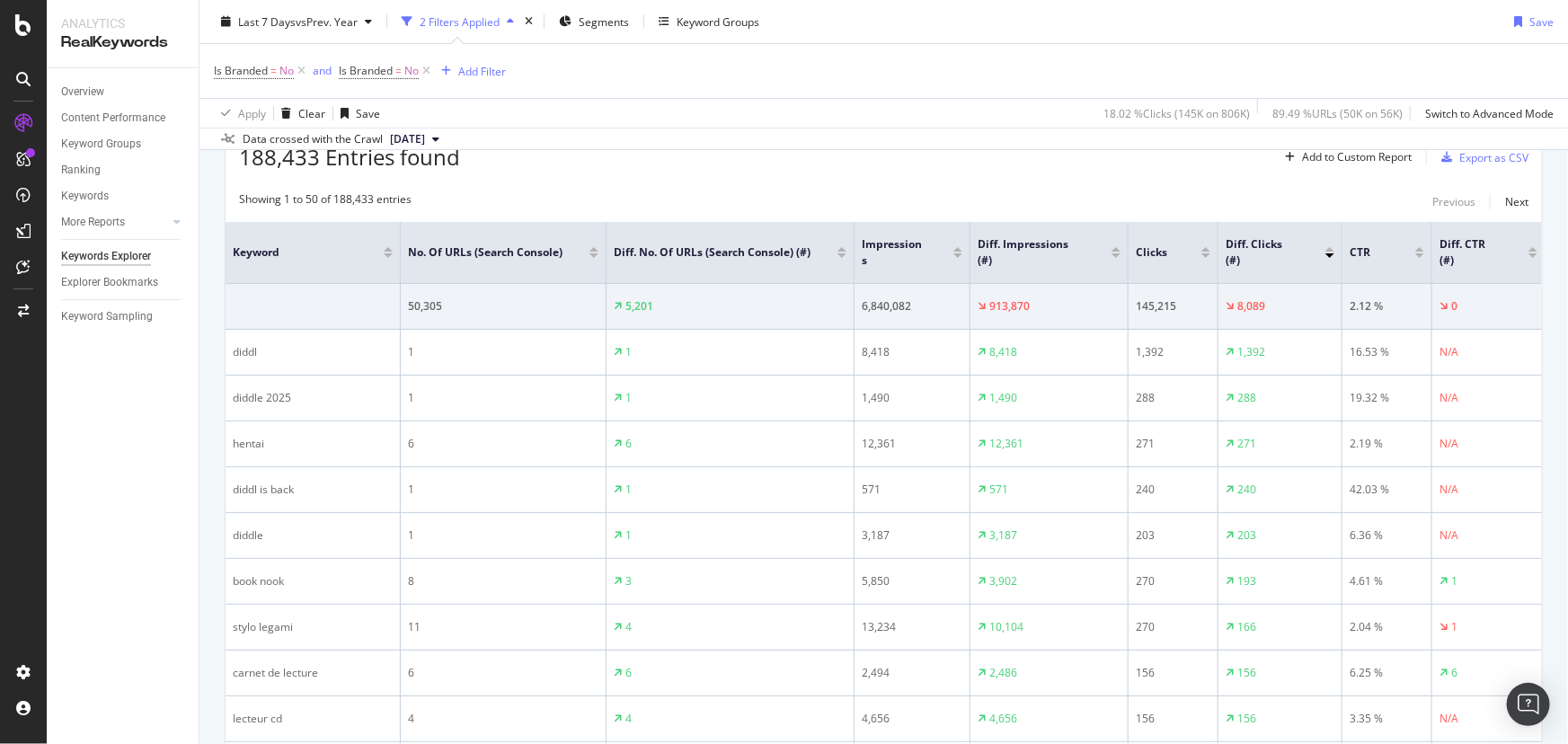
scroll to position [225, 0]
drag, startPoint x: 1371, startPoint y: 166, endPoint x: 983, endPoint y: 170, distance: 388.0
click at [983, 170] on div "188,433 Entries found Add to Custom Report Export as CSV" at bounding box center [884, 153] width 1317 height 44
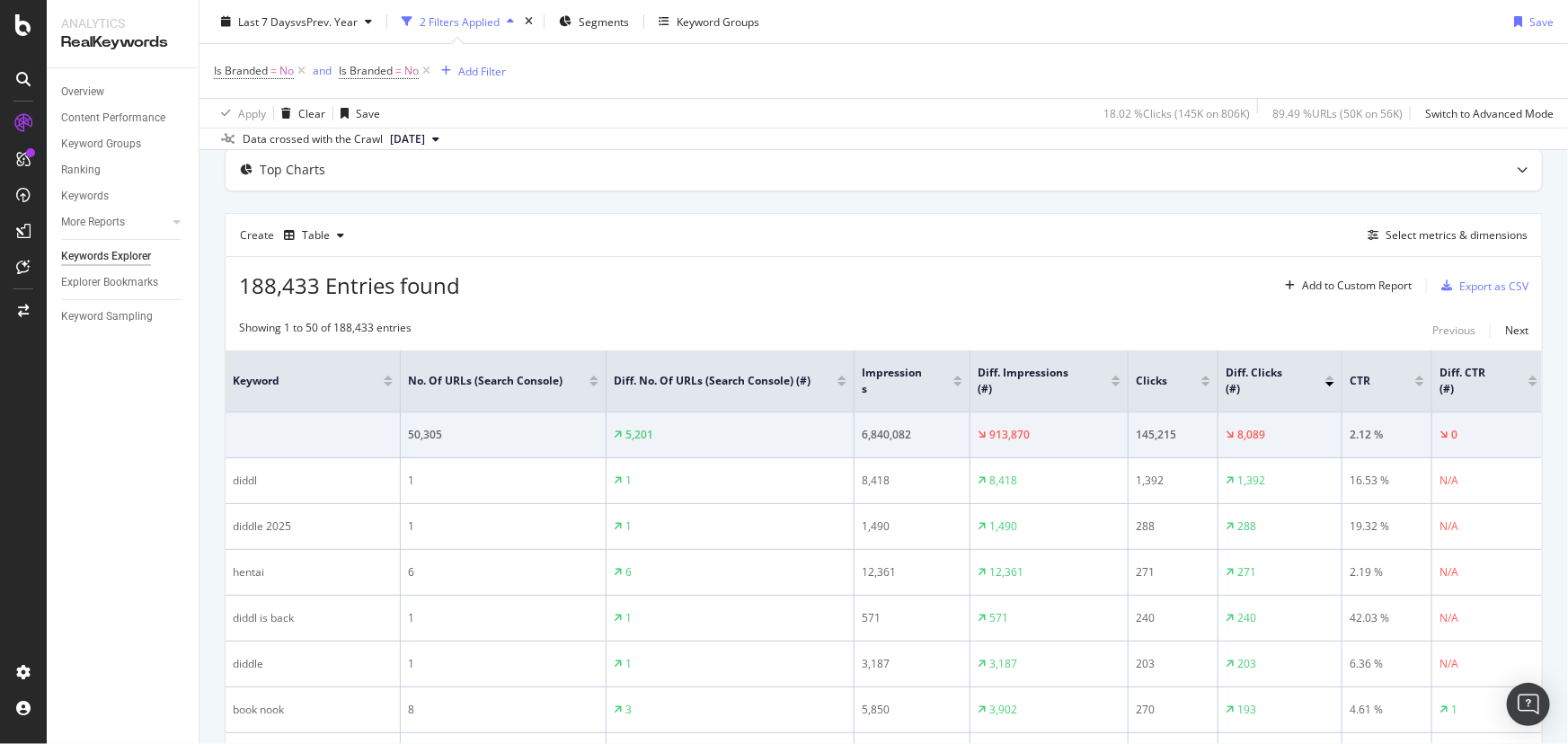
scroll to position [91, 0]
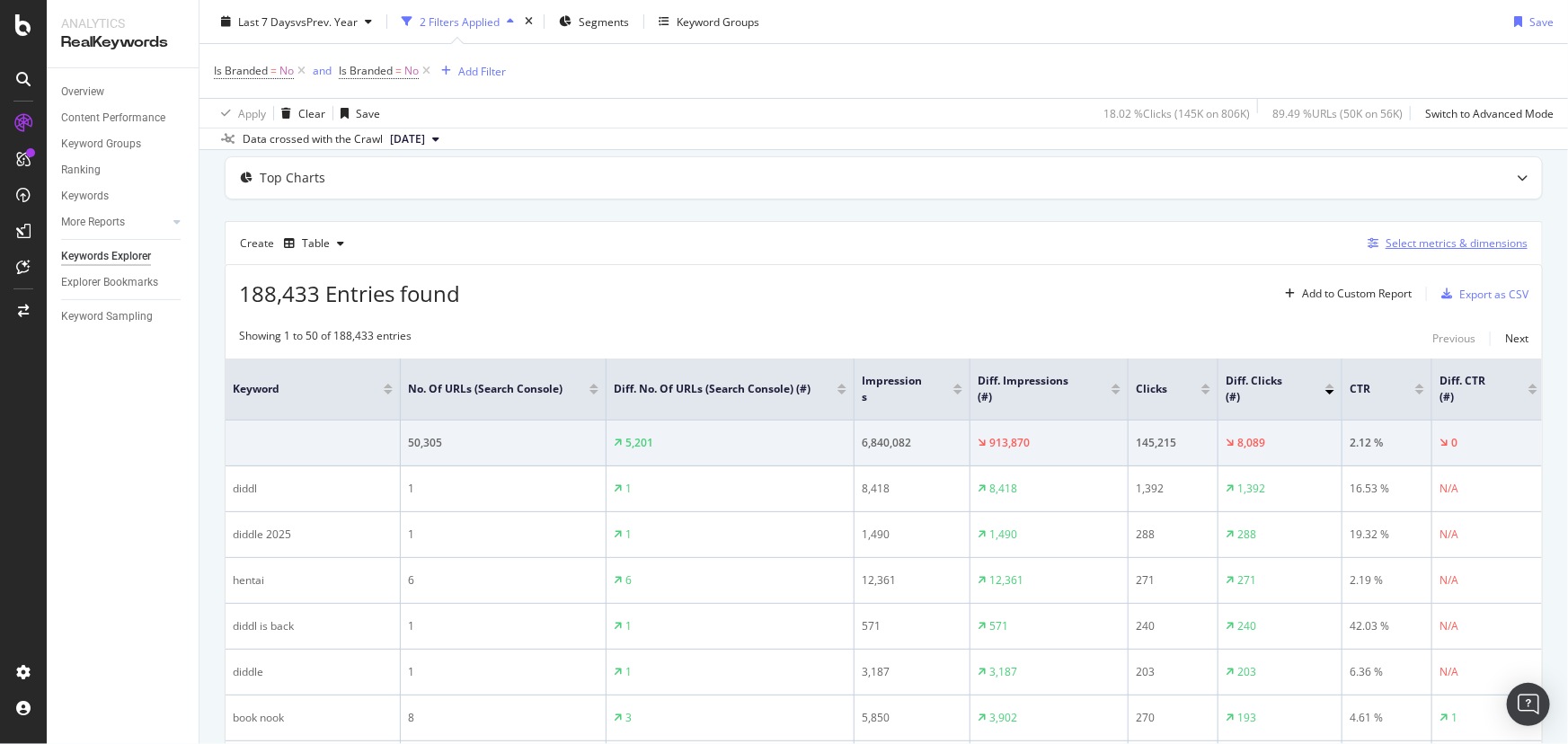
click at [1403, 239] on div "Select metrics & dimensions" at bounding box center [1456, 243] width 142 height 16
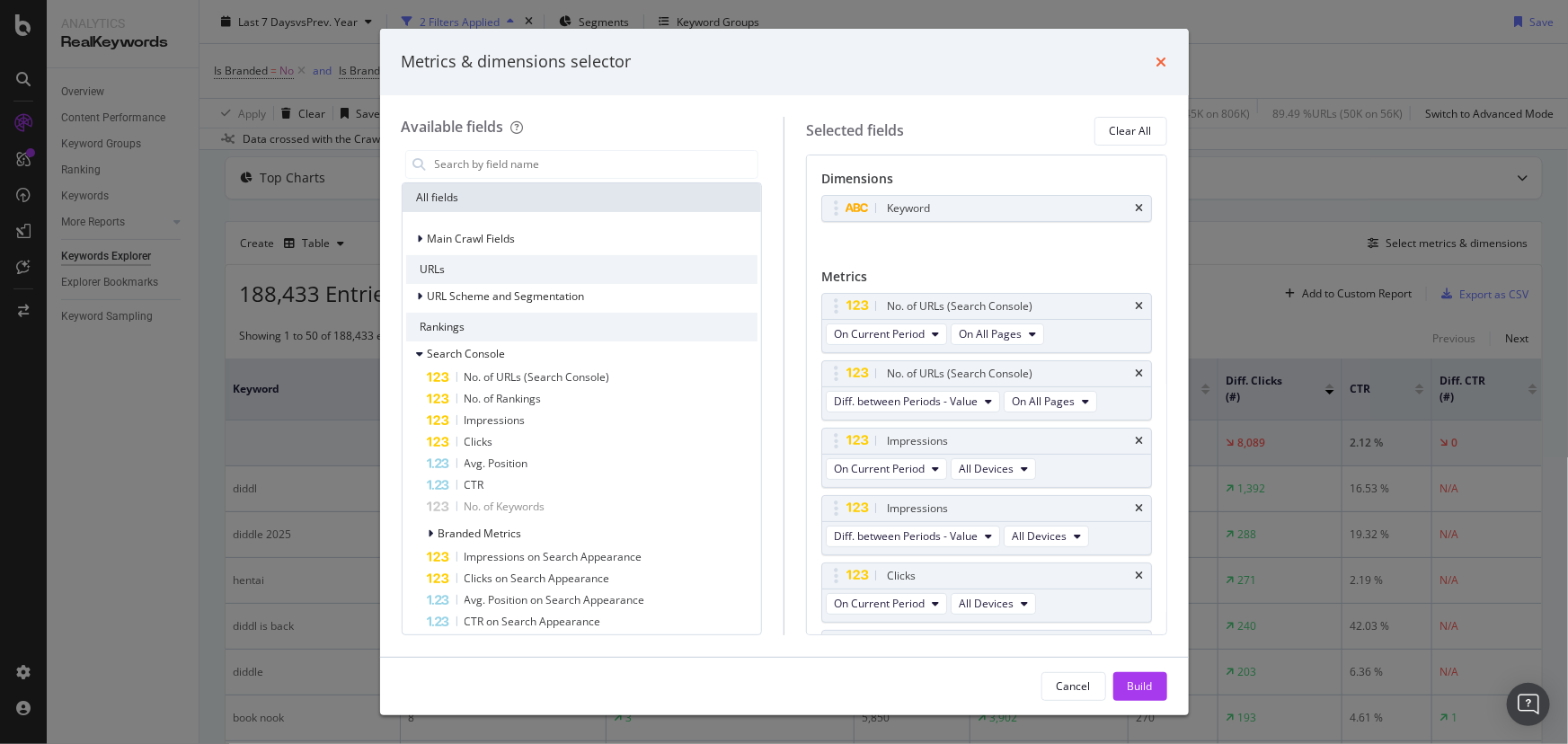
click at [1159, 61] on icon "times" at bounding box center [1162, 62] width 11 height 15
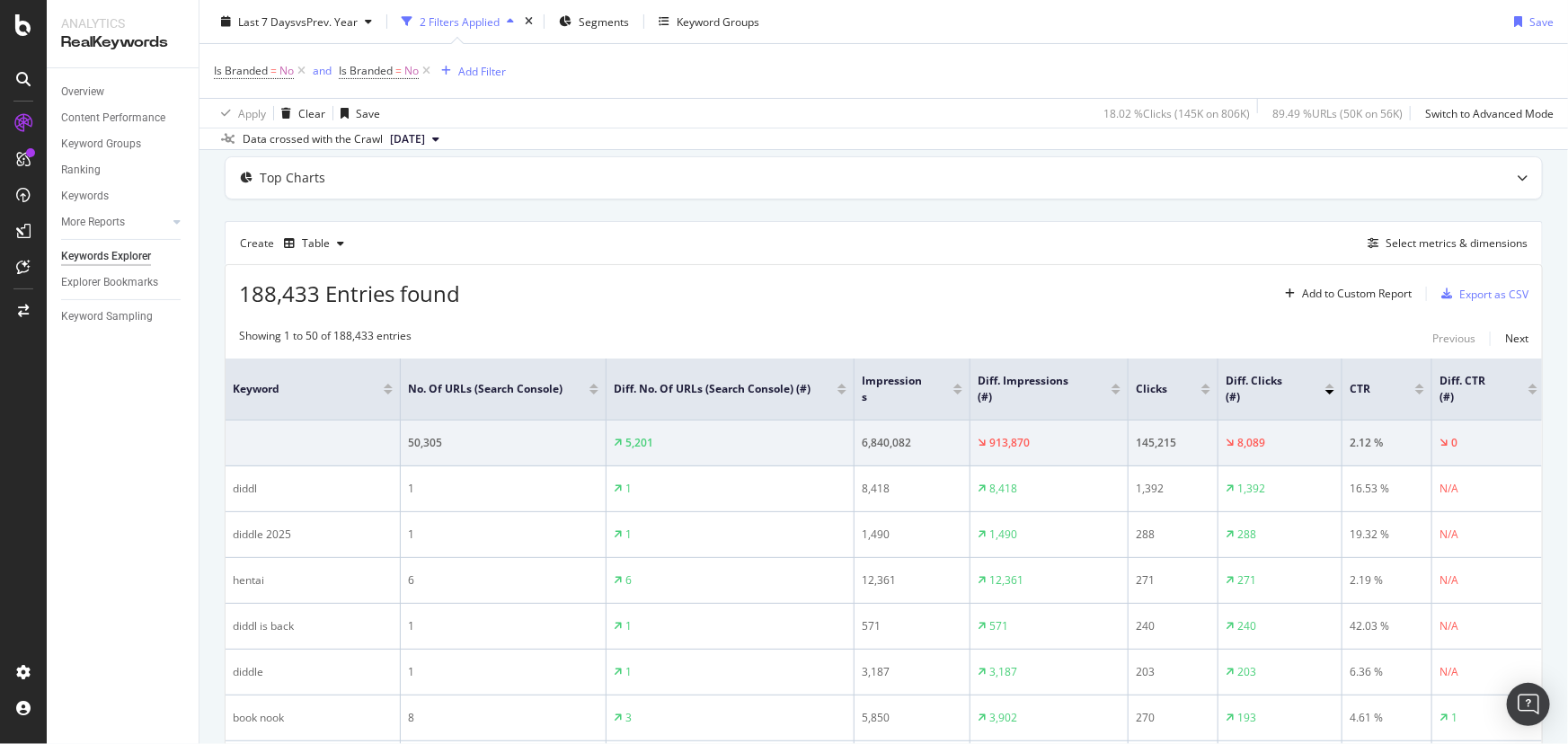
click at [1115, 383] on div at bounding box center [1116, 385] width 9 height 5
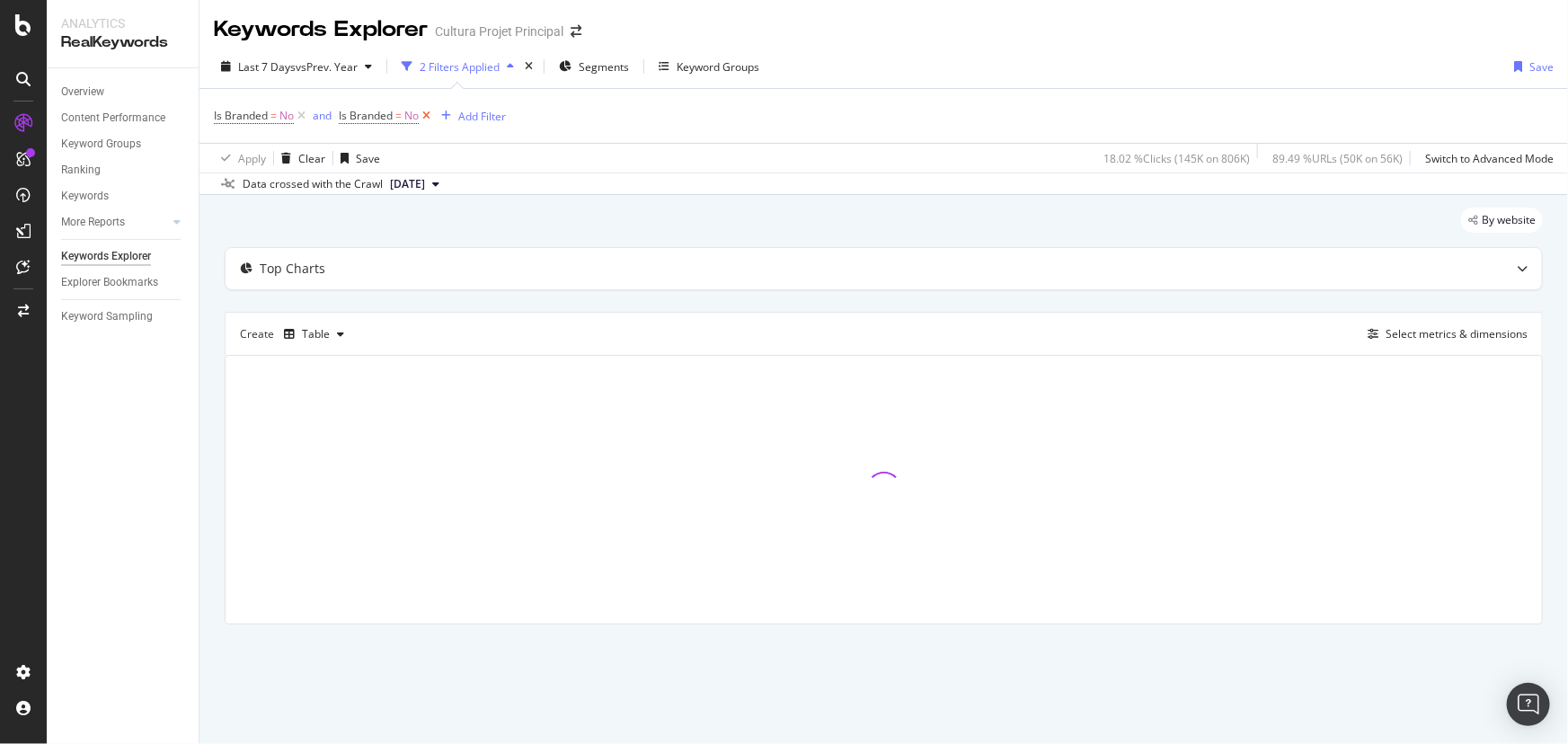
click at [422, 114] on icon at bounding box center [426, 117] width 16 height 18
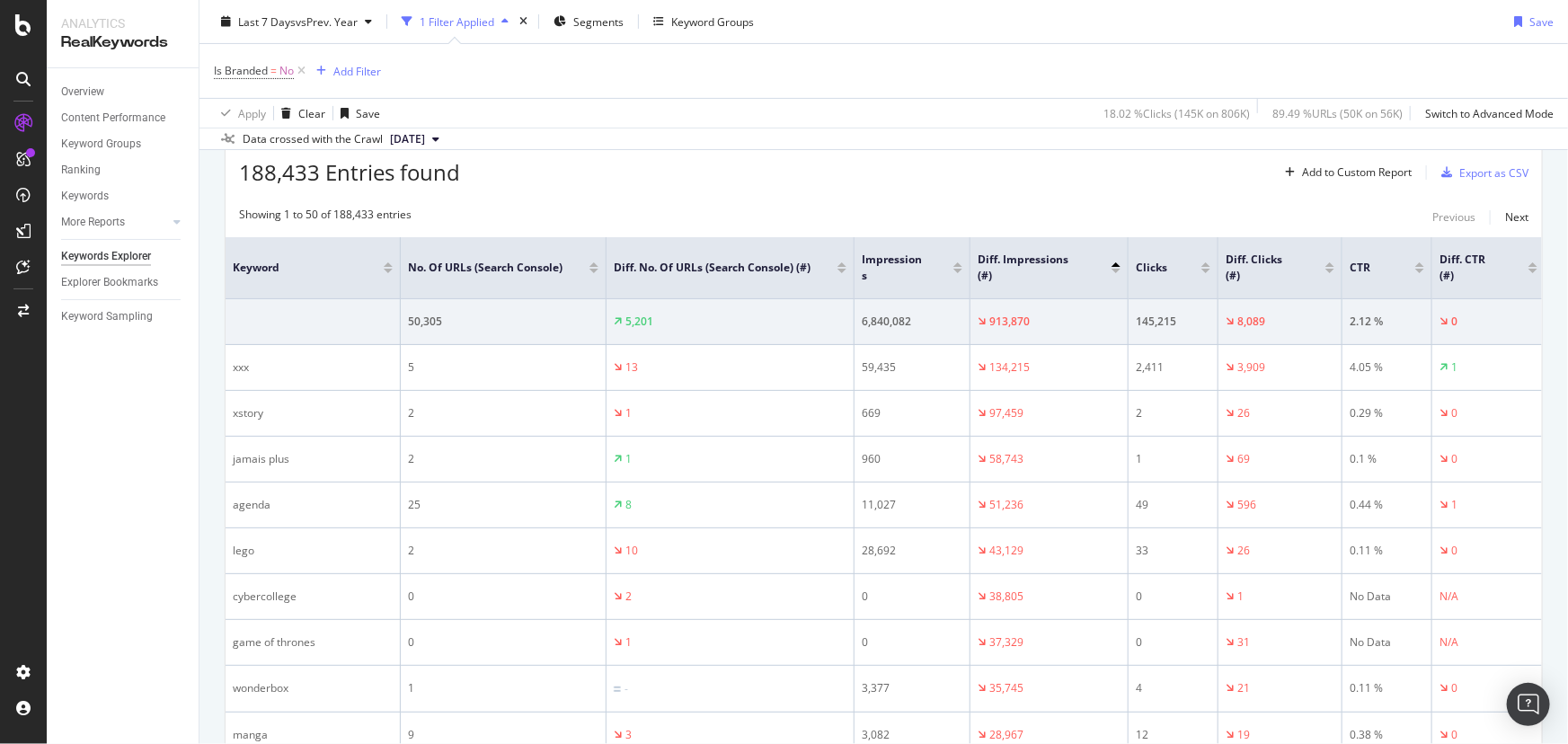
scroll to position [218, 0]
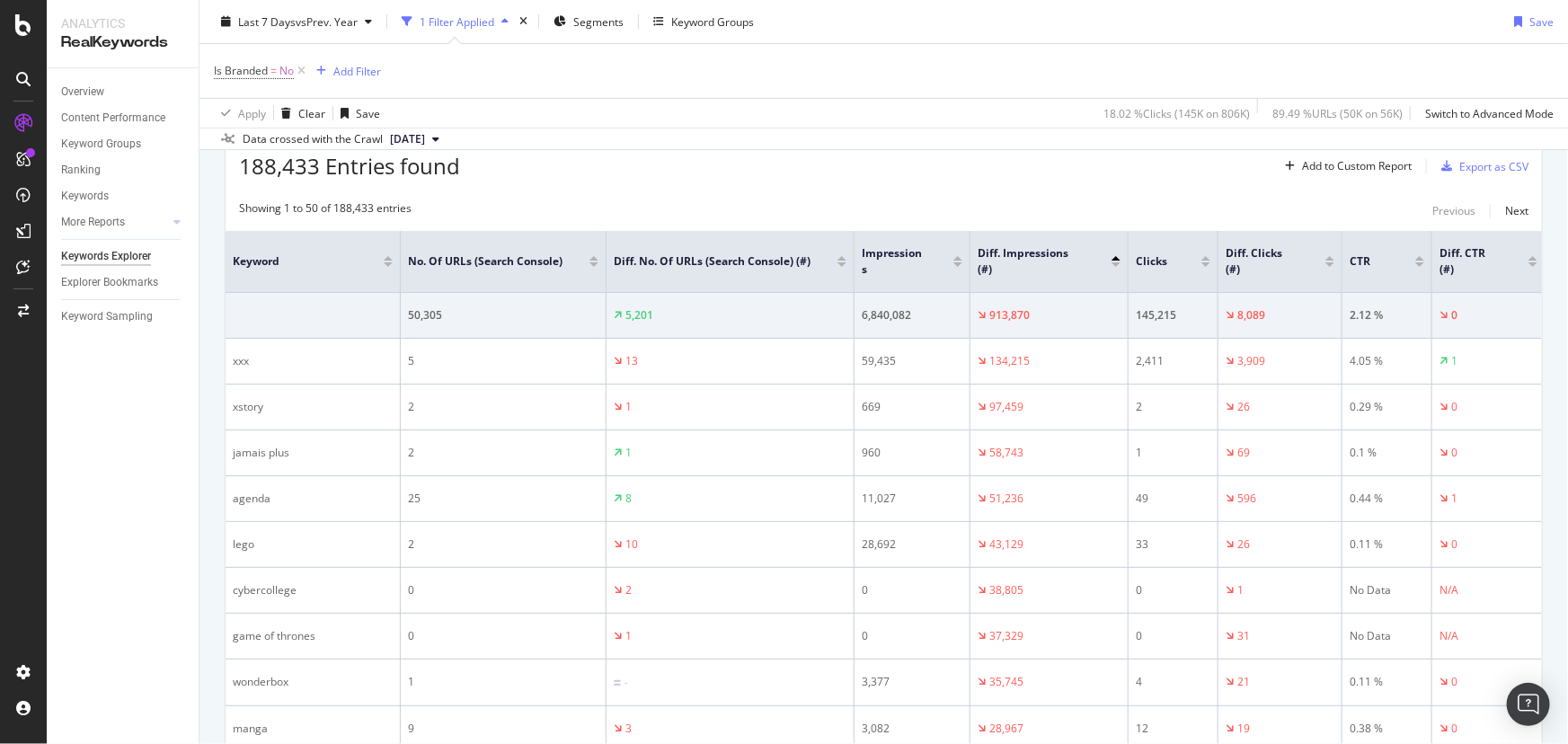
click at [1330, 256] on div at bounding box center [1329, 258] width 9 height 5
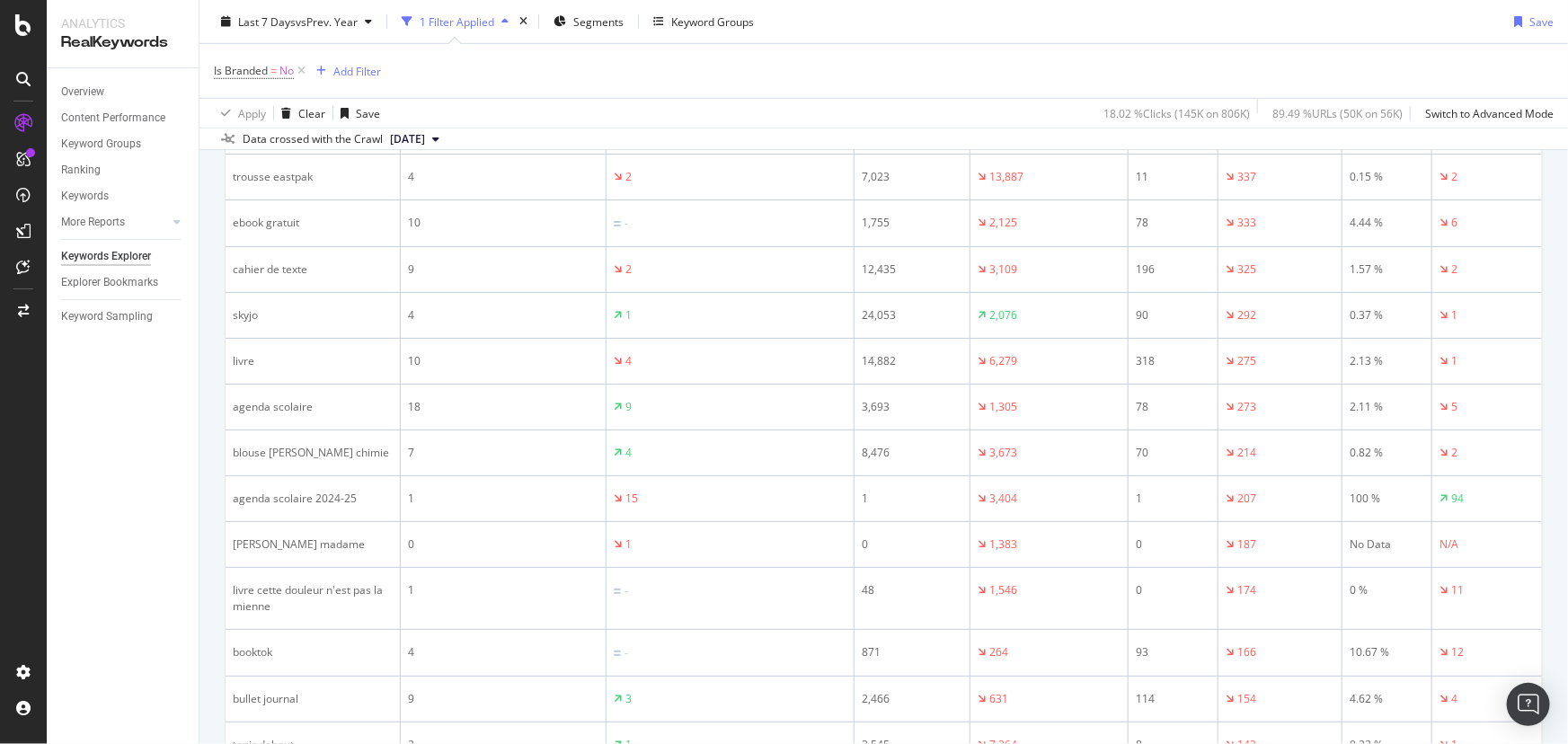
scroll to position [202, 0]
